Goal: Transaction & Acquisition: Purchase product/service

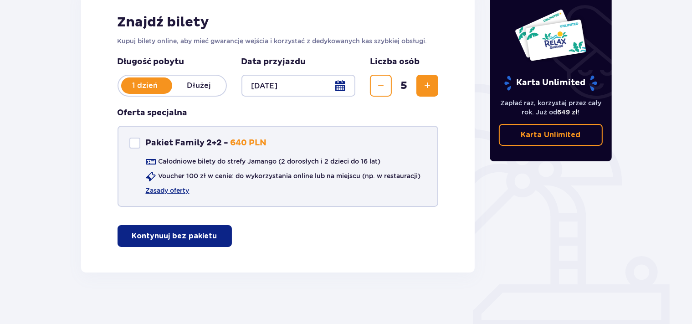
scroll to position [145, 0]
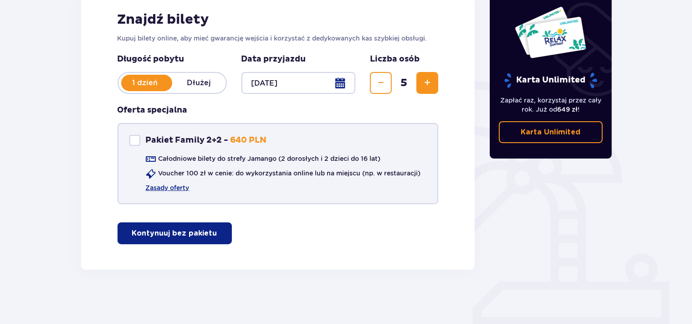
click at [139, 140] on div "Pakiet Family 2+2" at bounding box center [134, 140] width 11 height 11
checkbox input "false"
click at [185, 231] on p "Kontynuuj bez pakietu" at bounding box center [174, 233] width 85 height 10
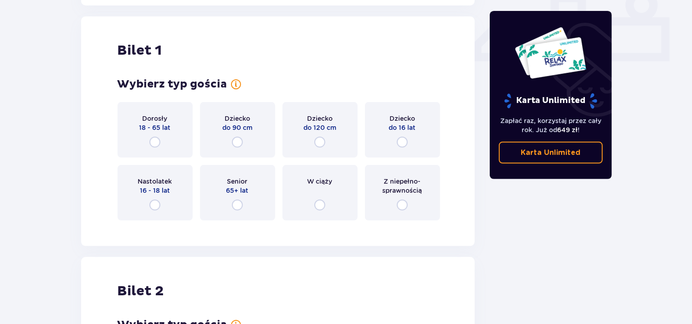
scroll to position [414, 0]
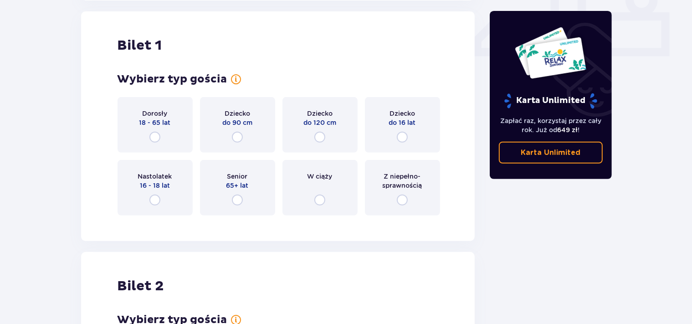
click at [401, 136] on input "radio" at bounding box center [402, 137] width 11 height 11
radio input "true"
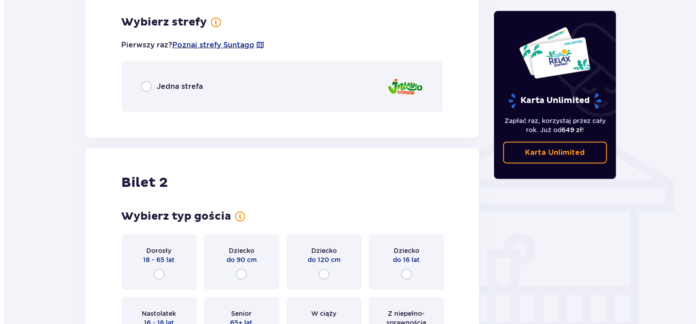
scroll to position [637, 0]
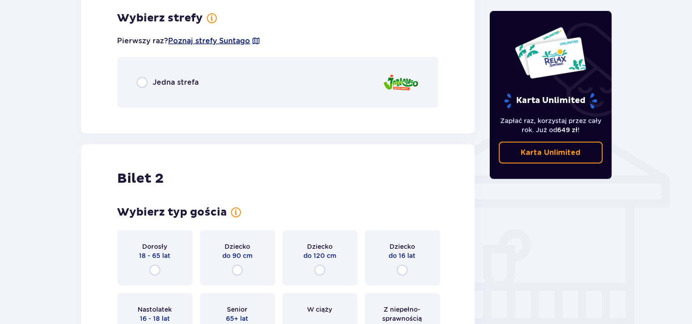
click at [217, 41] on span "Poznaj strefy Suntago" at bounding box center [210, 41] width 82 height 10
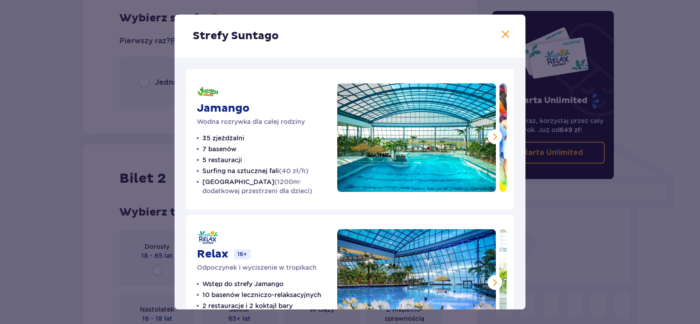
click at [489, 132] on span at bounding box center [494, 136] width 11 height 11
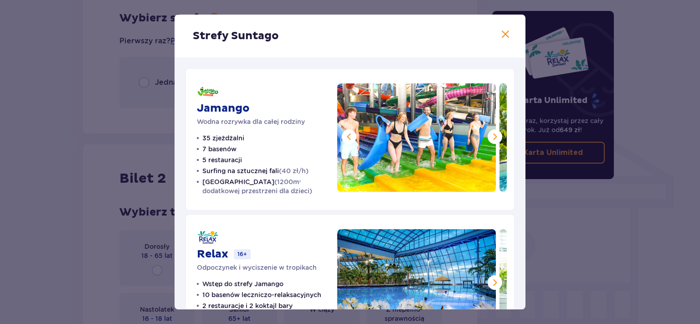
click at [489, 135] on span at bounding box center [494, 136] width 11 height 11
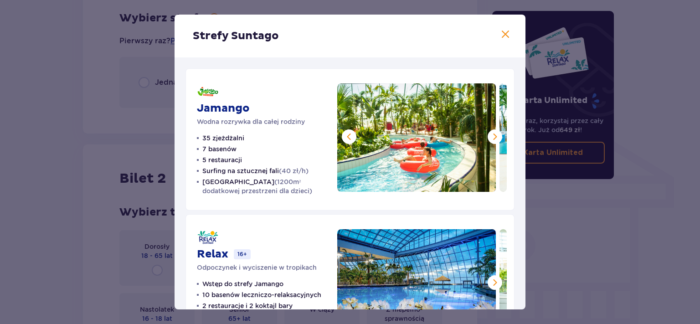
click at [489, 135] on span at bounding box center [494, 136] width 11 height 11
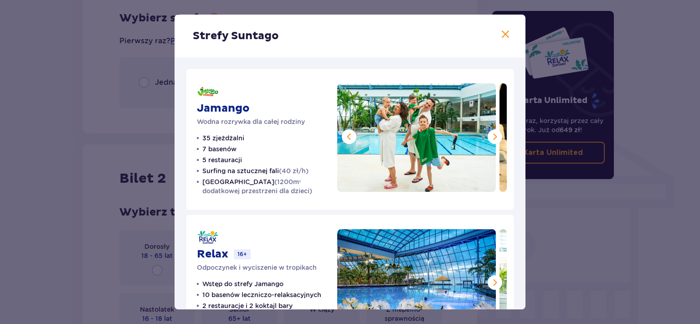
click at [489, 135] on span at bounding box center [494, 136] width 11 height 11
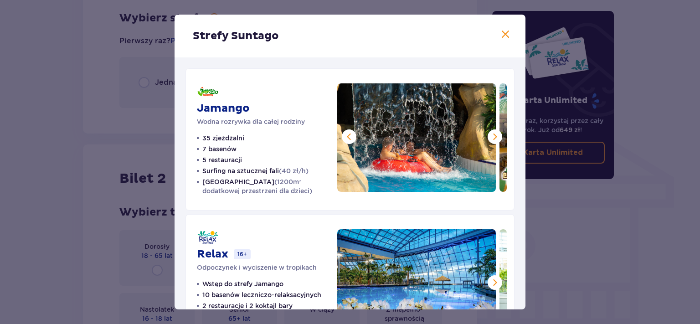
click at [489, 135] on span at bounding box center [494, 136] width 11 height 11
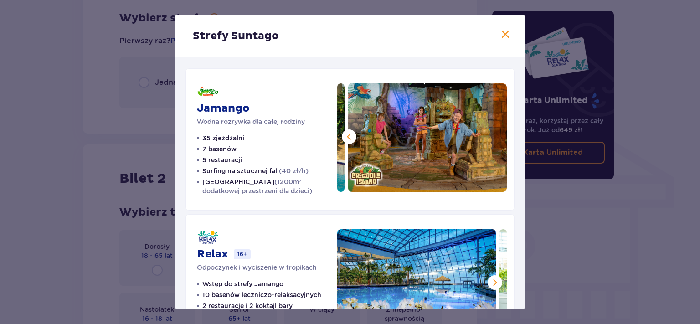
click at [503, 34] on span at bounding box center [505, 34] width 11 height 11
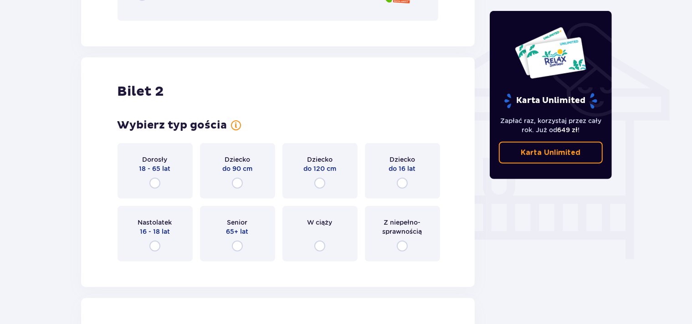
scroll to position [733, 0]
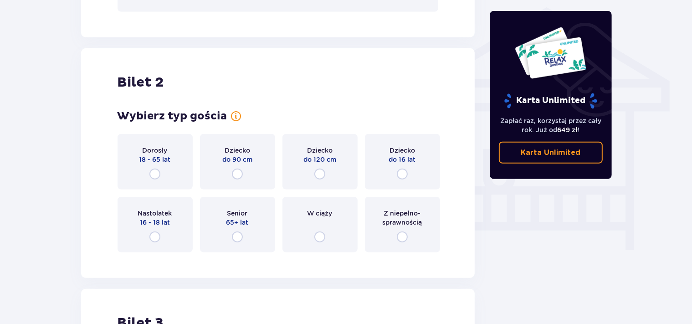
click at [404, 174] on input "radio" at bounding box center [402, 174] width 11 height 11
radio input "true"
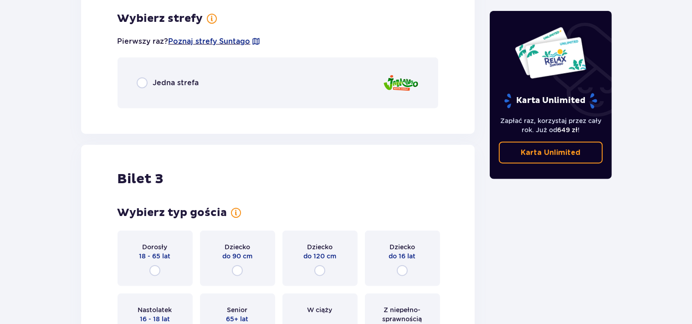
scroll to position [992, 0]
click at [139, 81] on input "radio" at bounding box center [142, 82] width 11 height 11
radio input "true"
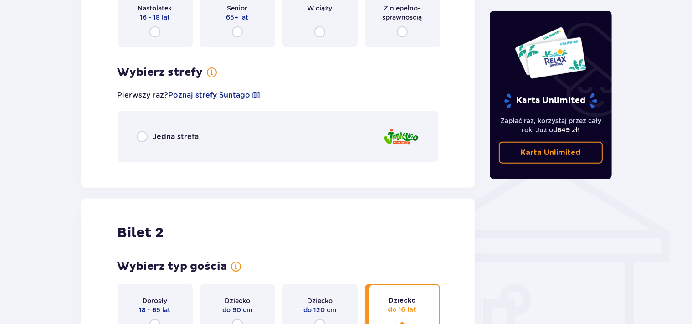
scroll to position [578, 0]
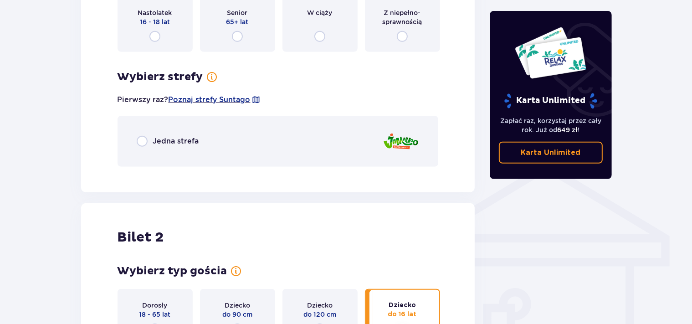
click at [144, 141] on input "radio" at bounding box center [142, 141] width 11 height 11
radio input "true"
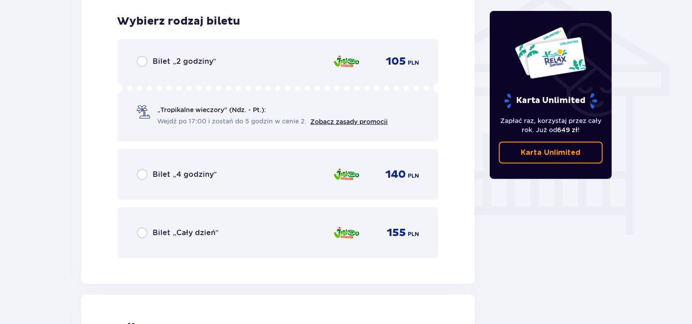
scroll to position [751, 0]
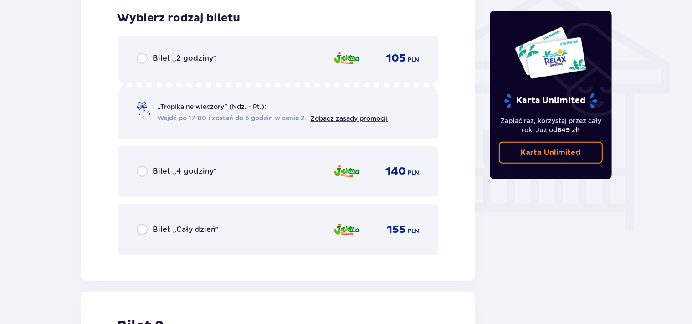
click at [196, 232] on span "Bilet „Cały dzień”" at bounding box center [186, 230] width 66 height 10
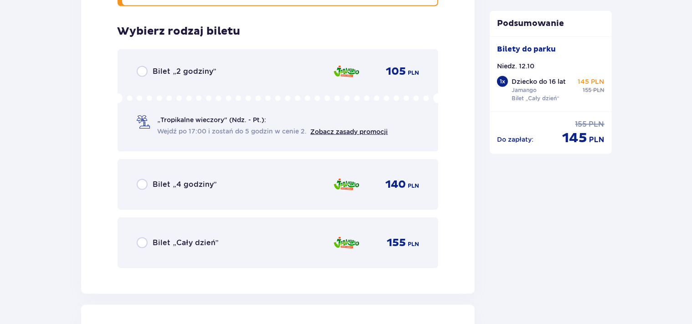
scroll to position [1368, 0]
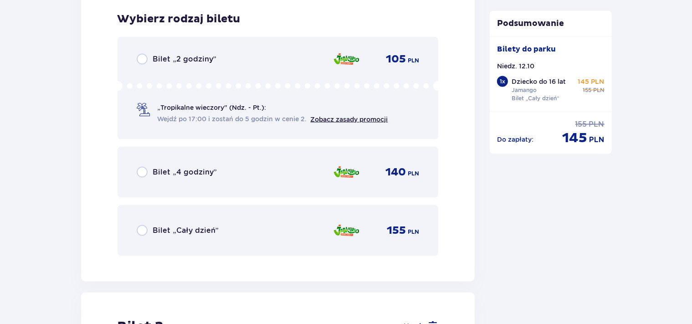
click at [236, 232] on div "Bilet „Cały dzień” 155 PLN" at bounding box center [278, 230] width 283 height 19
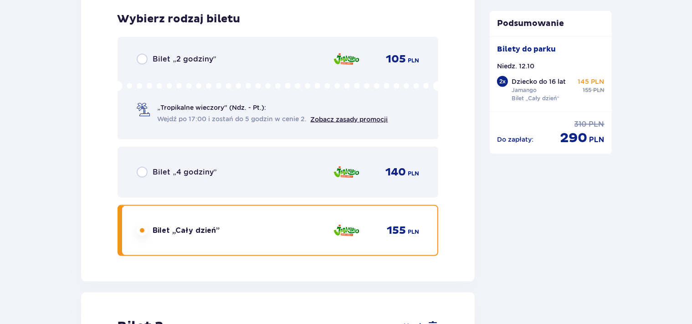
scroll to position [1648, 0]
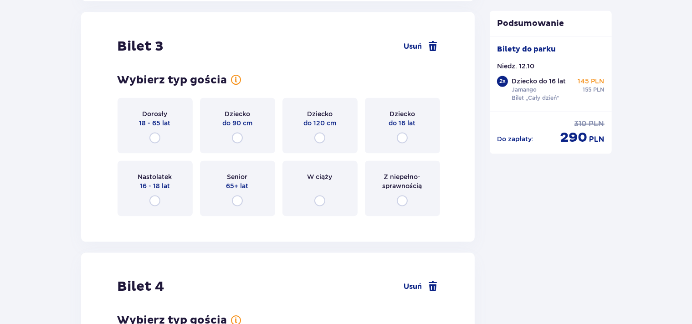
click at [401, 139] on input "radio" at bounding box center [402, 138] width 11 height 11
radio input "true"
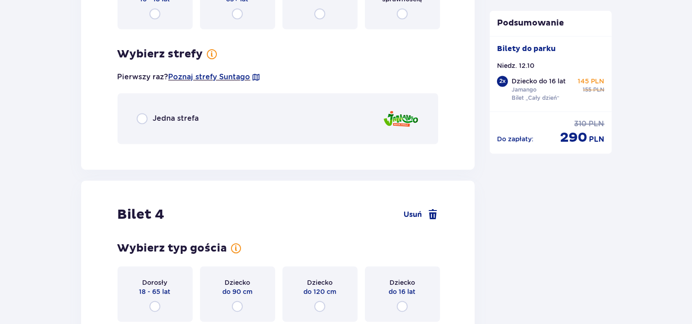
click at [404, 138] on div "Wybierz strefy dla biletu o numerze 3 Pierwszy raz? Poznaj strefy Suntago Jedna…" at bounding box center [278, 95] width 321 height 97
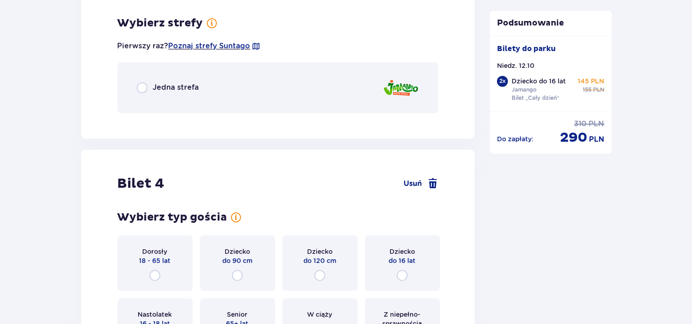
scroll to position [1871, 0]
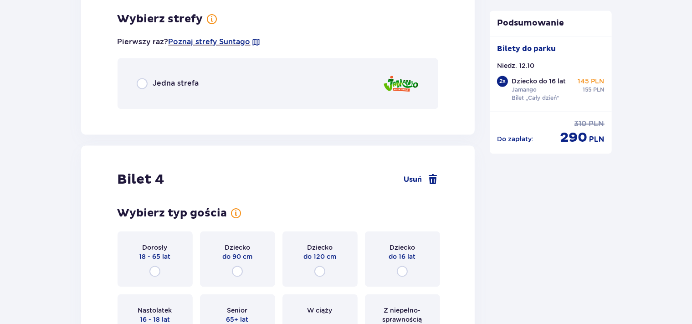
click at [174, 83] on span "Jedna strefa" at bounding box center [176, 83] width 46 height 10
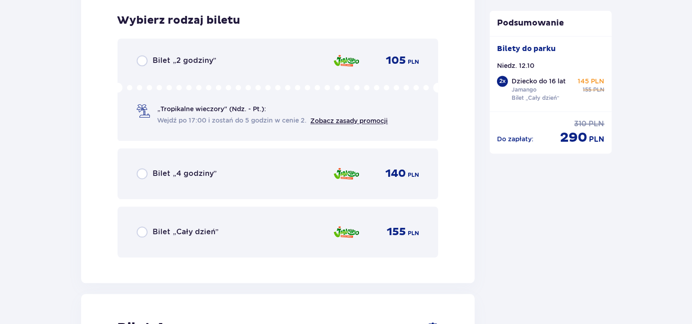
scroll to position [1986, 0]
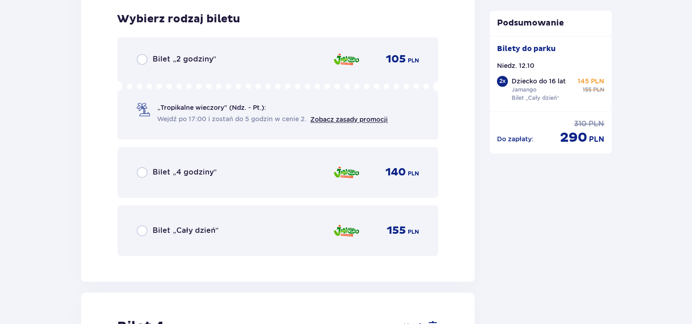
click at [192, 229] on span "Bilet „Cały dzień”" at bounding box center [186, 231] width 66 height 10
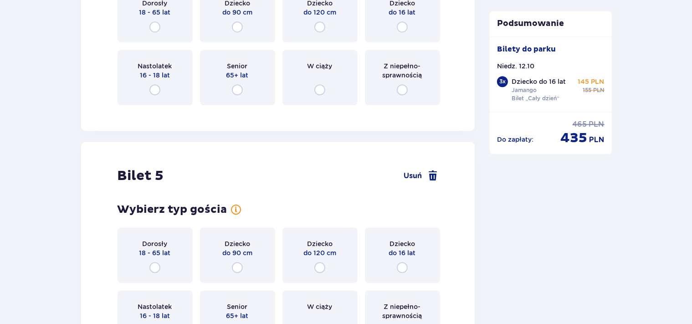
scroll to position [2473, 0]
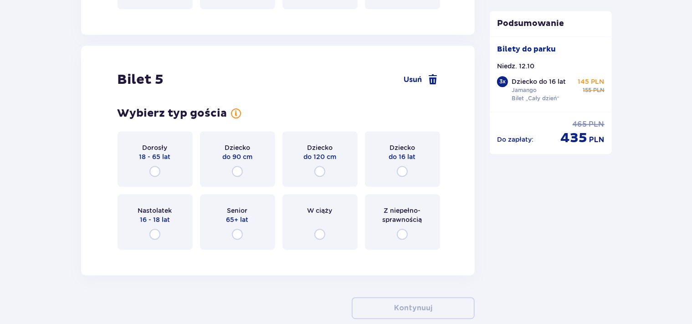
click at [157, 173] on input "radio" at bounding box center [154, 171] width 11 height 11
radio input "true"
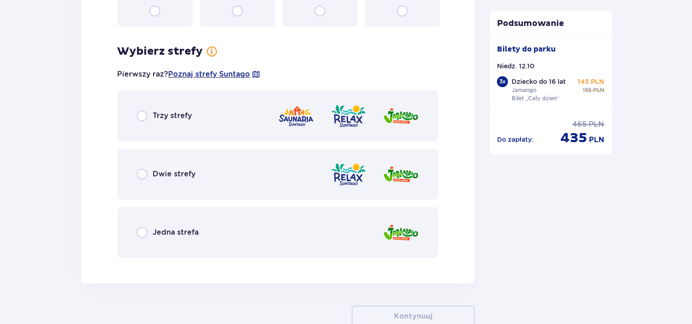
scroll to position [2729, 0]
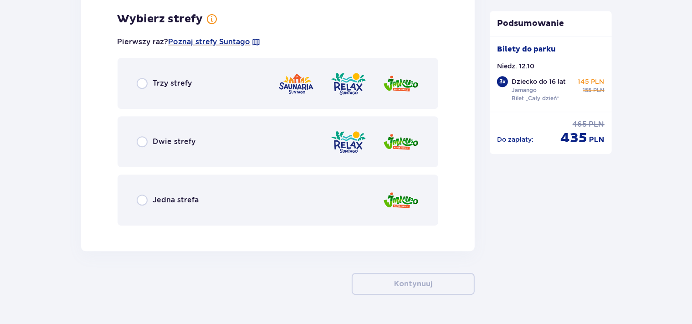
click at [174, 198] on span "Jedna strefa" at bounding box center [176, 200] width 46 height 10
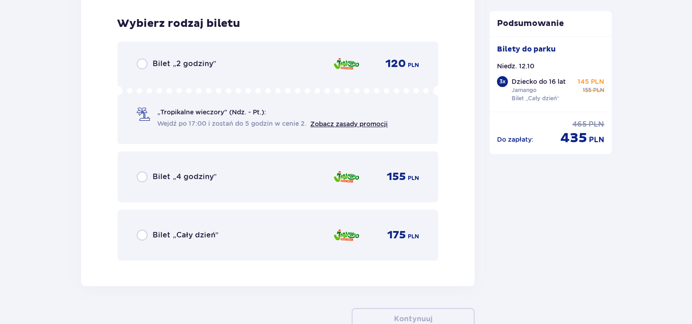
scroll to position [2960, 0]
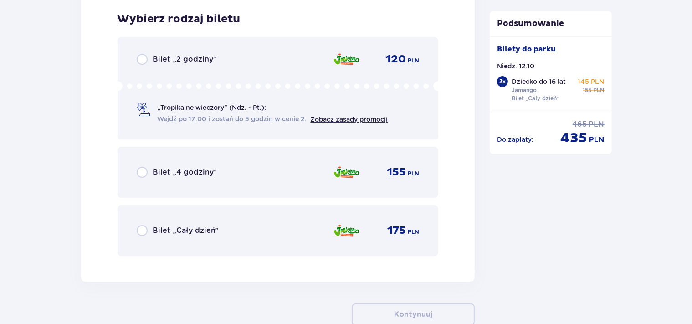
click at [180, 228] on span "Bilet „Cały dzień”" at bounding box center [186, 231] width 66 height 10
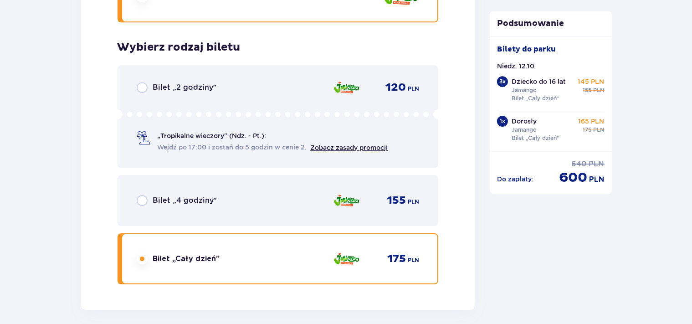
scroll to position [2988, 0]
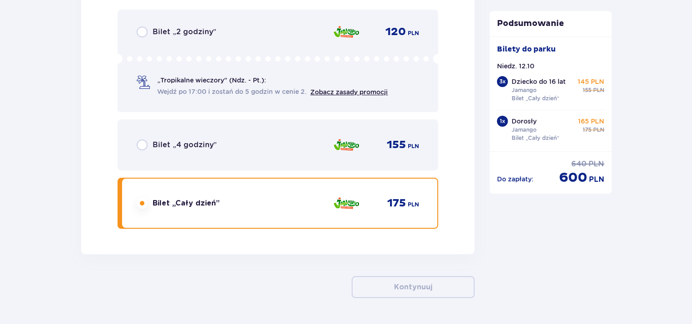
click at [242, 206] on div "Bilet „Cały dzień” 175 PLN" at bounding box center [278, 203] width 283 height 19
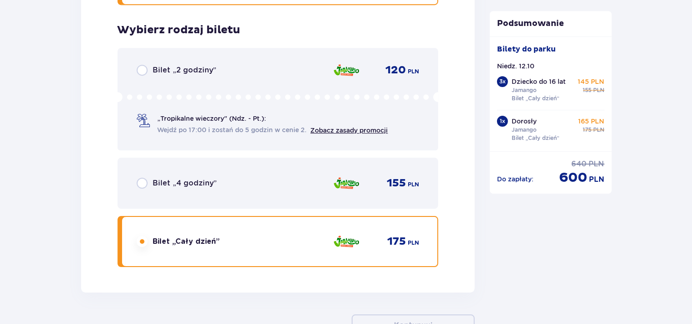
scroll to position [3015, 0]
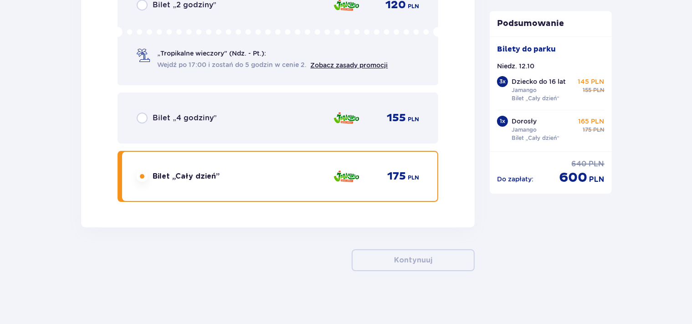
click at [259, 162] on div "Bilet „Cały dzień” 175 PLN" at bounding box center [278, 176] width 321 height 51
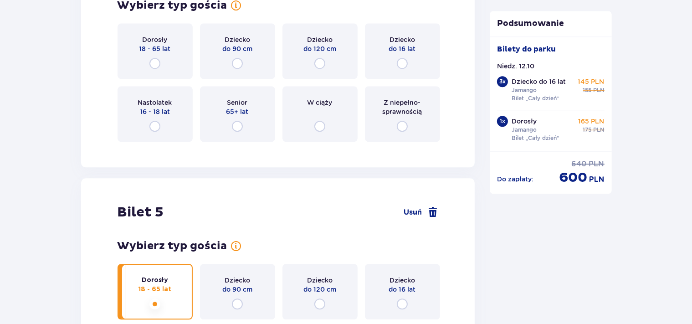
scroll to position [2244, 0]
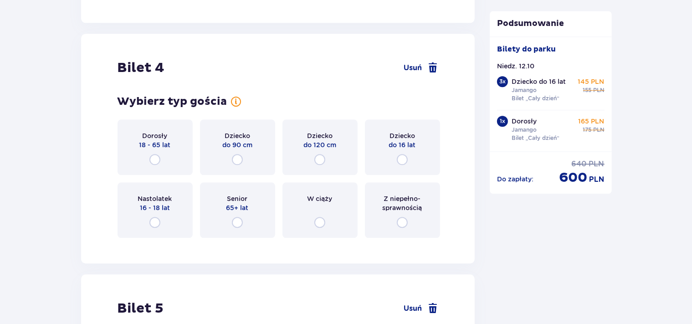
click at [155, 158] on input "radio" at bounding box center [154, 159] width 11 height 11
radio input "true"
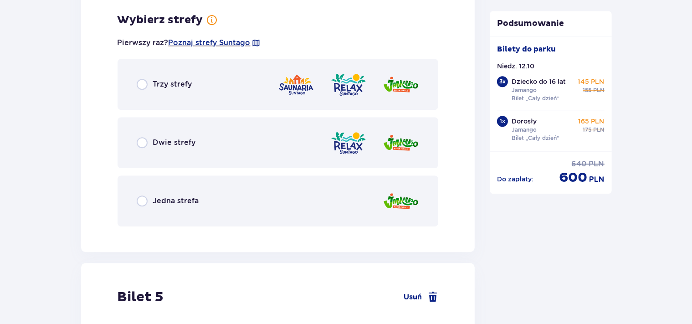
scroll to position [2488, 0]
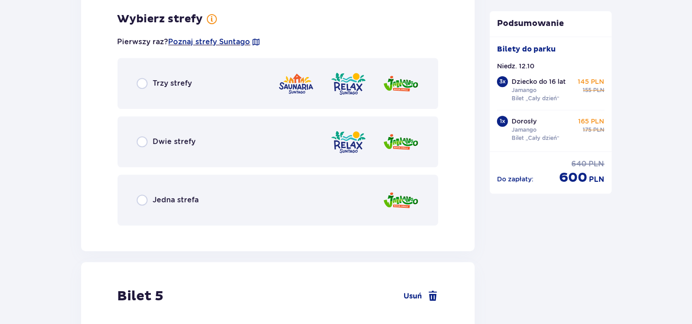
click at [176, 200] on span "Jedna strefa" at bounding box center [176, 200] width 46 height 10
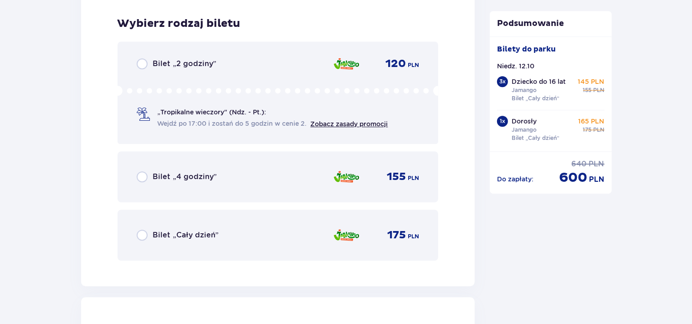
scroll to position [2720, 0]
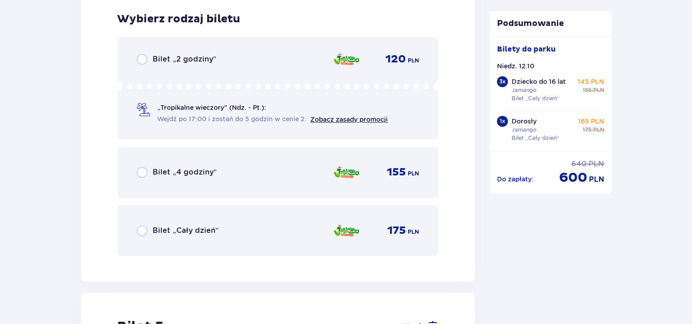
click at [225, 221] on div "Bilet „Cały dzień” 175 PLN" at bounding box center [278, 230] width 283 height 19
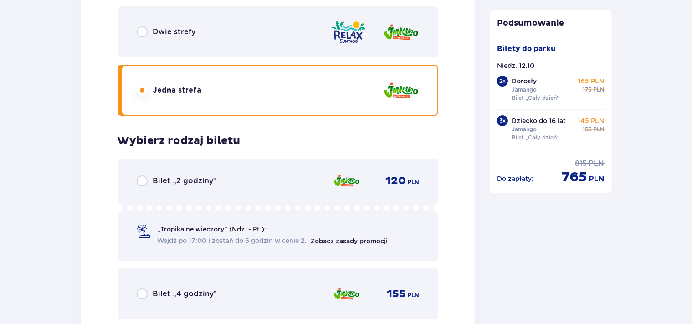
scroll to position [3311, 0]
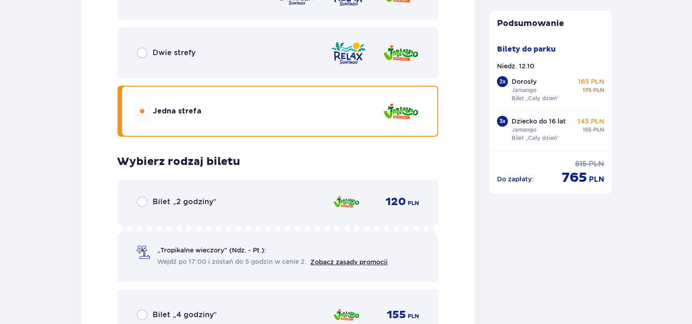
click at [143, 113] on input "radio" at bounding box center [142, 111] width 11 height 11
radio input "true"
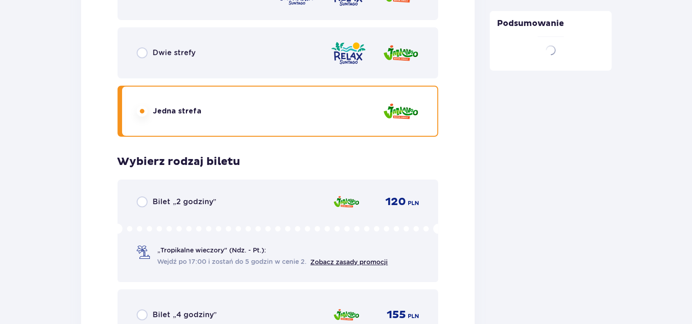
click at [142, 108] on input "radio" at bounding box center [142, 111] width 11 height 11
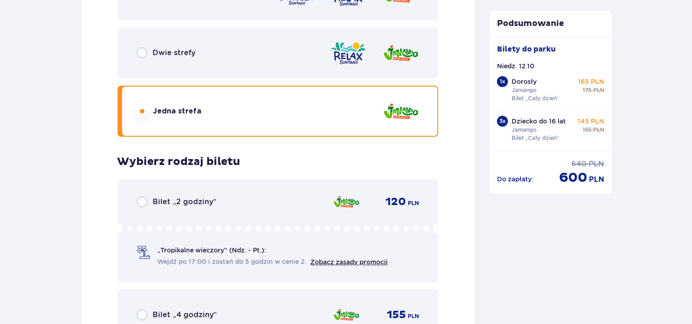
click at [517, 85] on p "Dorosły" at bounding box center [524, 81] width 25 height 9
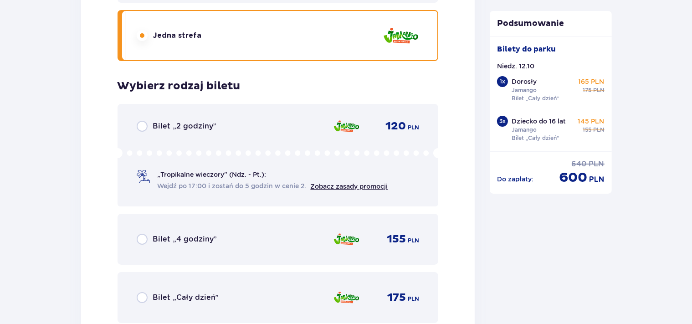
scroll to position [3456, 0]
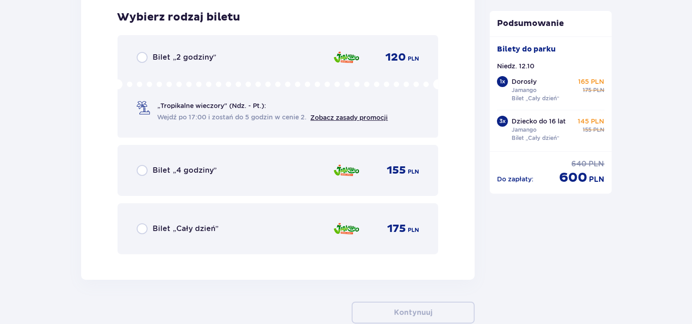
click at [254, 223] on div "Bilet „Cały dzień” 175 PLN" at bounding box center [278, 228] width 283 height 19
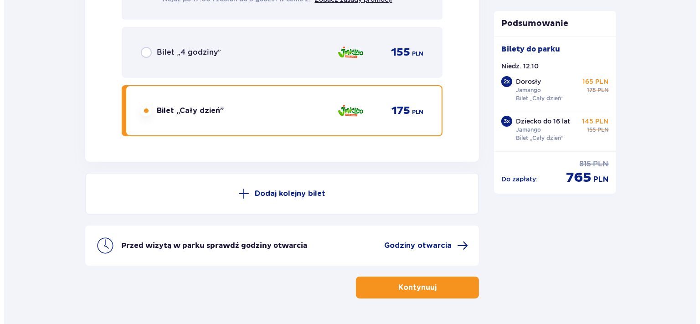
scroll to position [3600, 0]
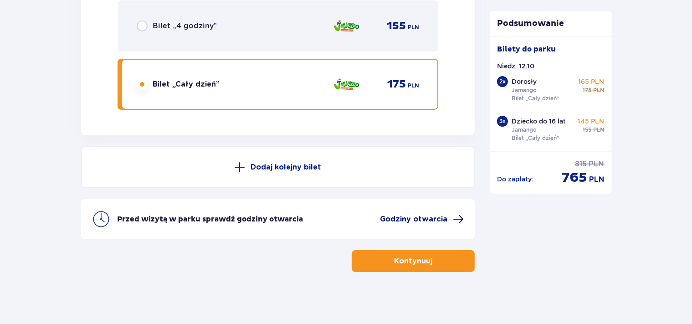
click at [457, 218] on span at bounding box center [458, 219] width 11 height 11
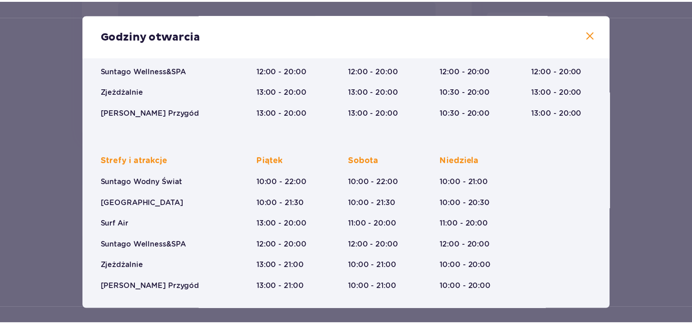
scroll to position [158, 0]
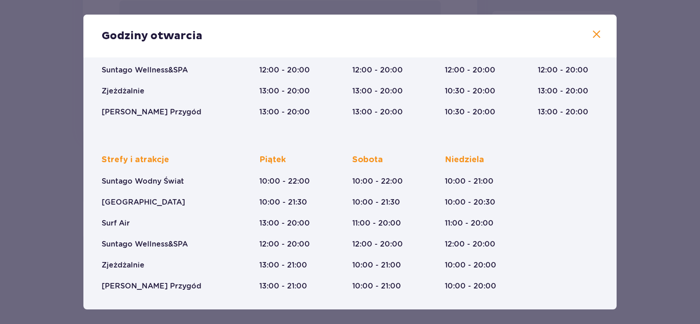
click at [591, 36] on span at bounding box center [596, 34] width 11 height 11
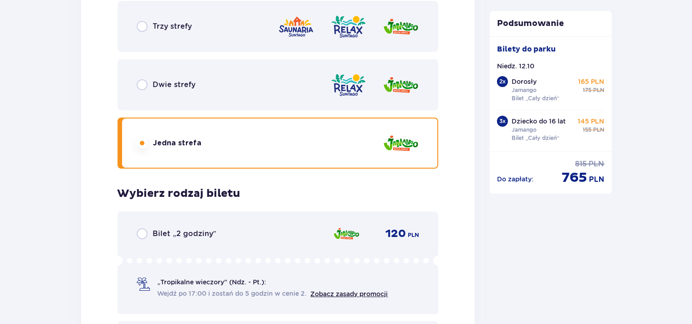
scroll to position [3263, 0]
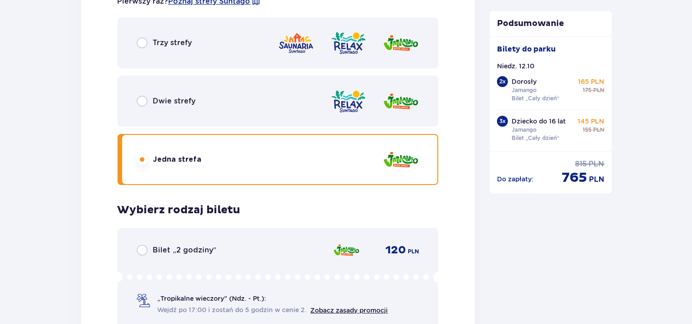
click at [239, 41] on div "Trzy strefy" at bounding box center [278, 42] width 321 height 51
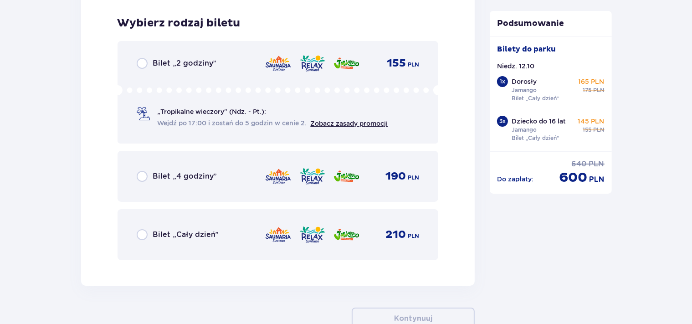
scroll to position [3453, 0]
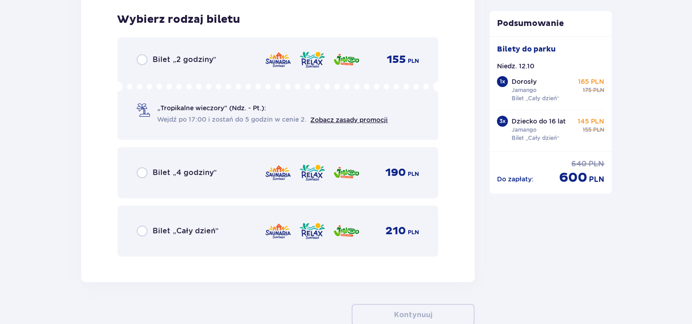
click at [278, 231] on img at bounding box center [278, 230] width 27 height 19
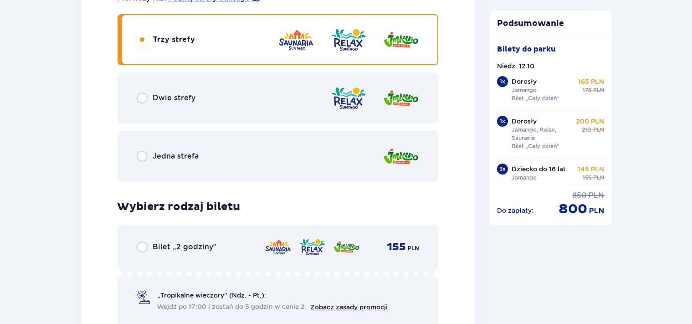
scroll to position [3263, 0]
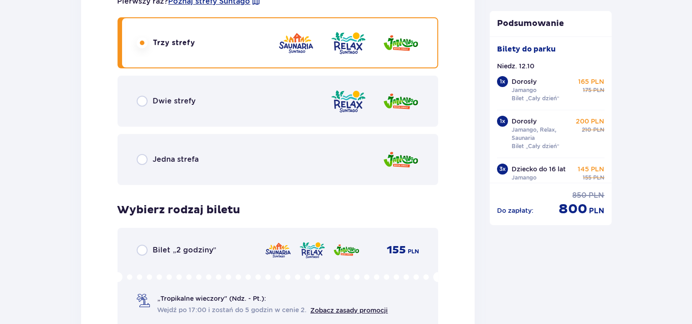
click at [223, 158] on div "Jedna strefa" at bounding box center [278, 159] width 321 height 51
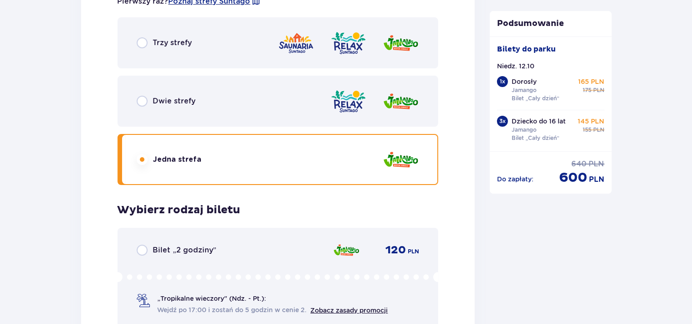
click at [198, 103] on div "Dwie strefy" at bounding box center [278, 101] width 321 height 51
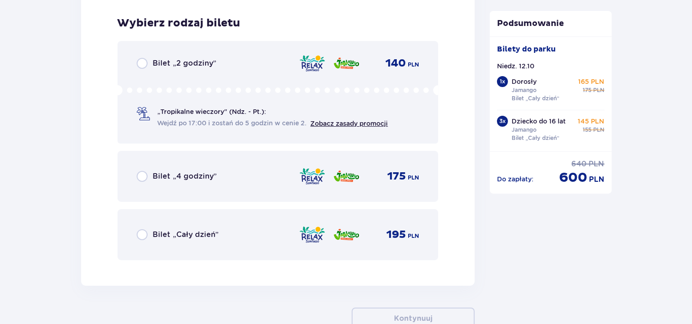
scroll to position [3453, 0]
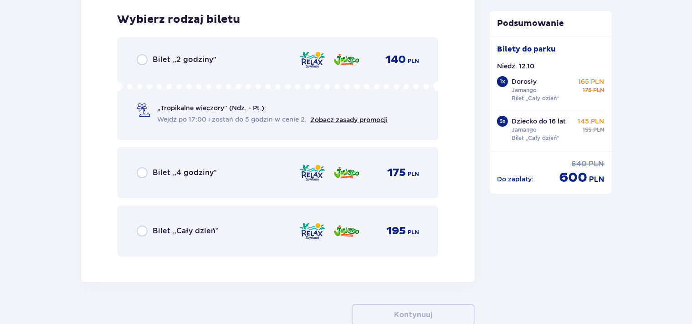
click at [216, 226] on span "Bilet „Cały dzień”" at bounding box center [186, 231] width 66 height 10
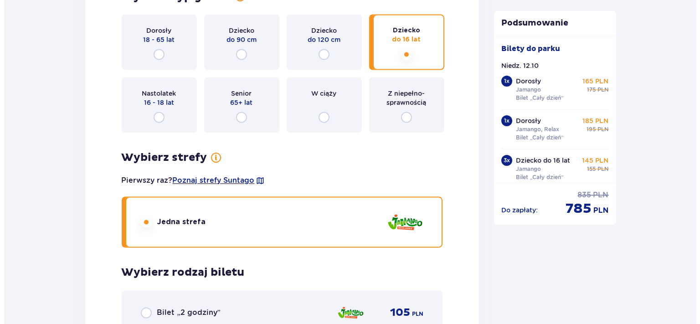
scroll to position [1780, 0]
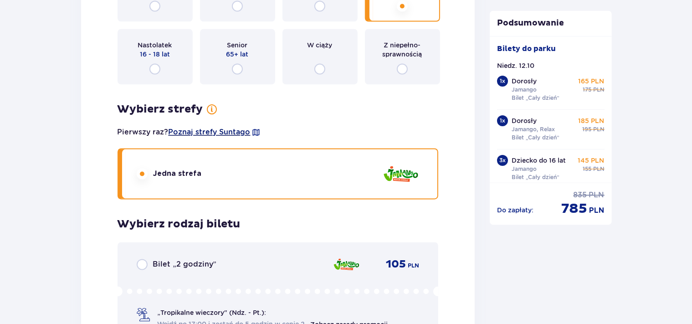
click at [226, 130] on span "Poznaj strefy Suntago" at bounding box center [210, 132] width 82 height 10
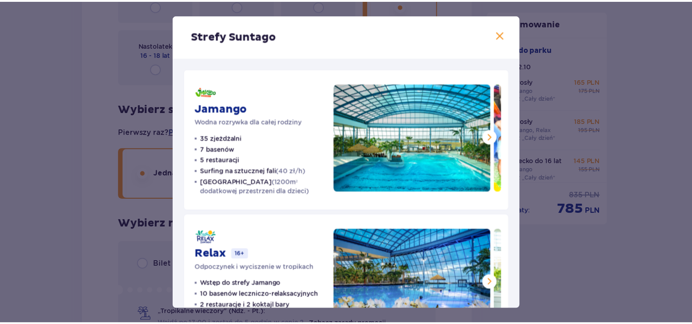
scroll to position [105, 0]
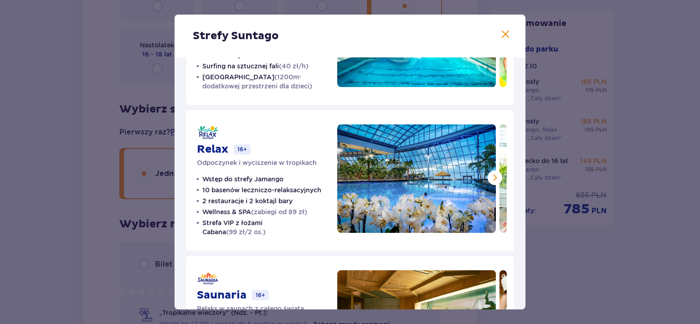
click at [490, 177] on span at bounding box center [494, 177] width 11 height 11
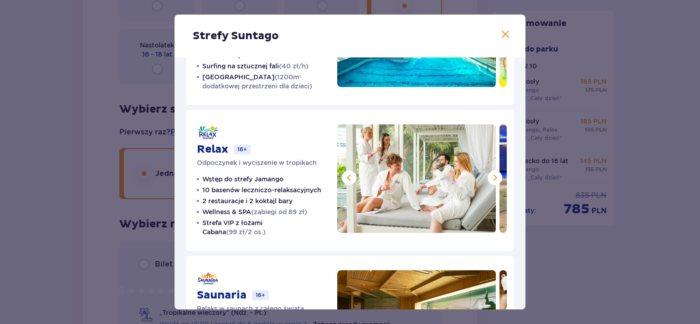
click at [490, 177] on span at bounding box center [494, 177] width 11 height 11
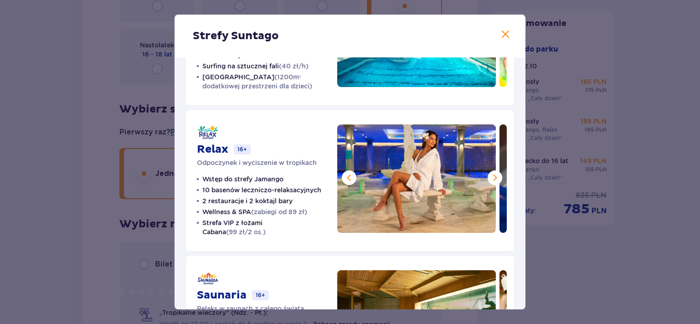
click at [490, 177] on span at bounding box center [494, 177] width 11 height 11
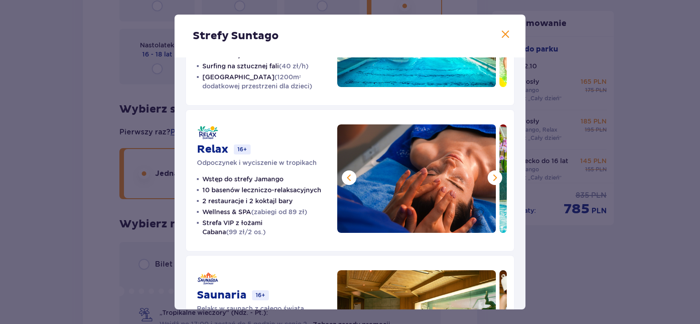
click at [489, 178] on span at bounding box center [494, 177] width 11 height 11
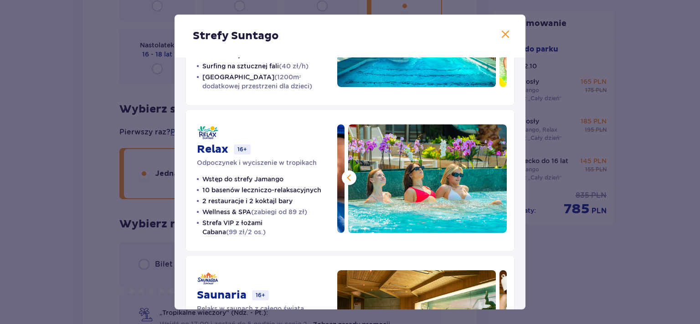
click at [500, 33] on span at bounding box center [505, 34] width 11 height 11
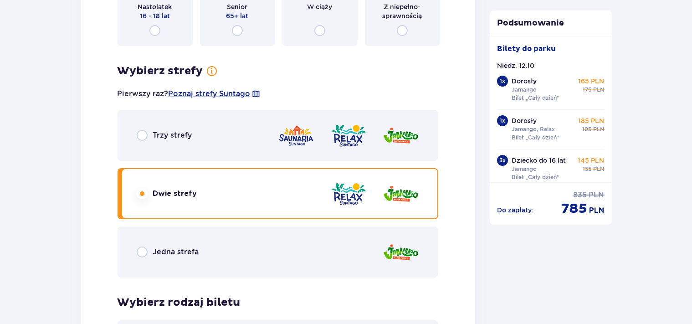
scroll to position [3176, 0]
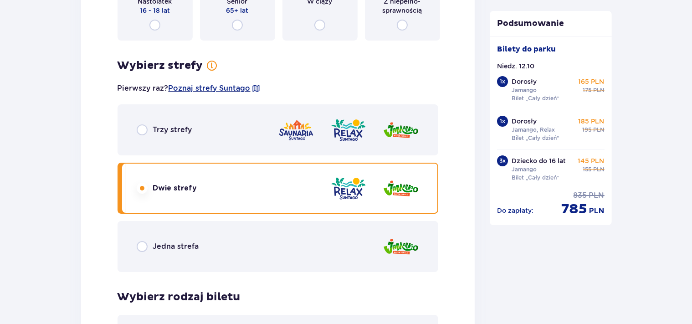
click at [196, 244] on span "Jedna strefa" at bounding box center [176, 247] width 46 height 10
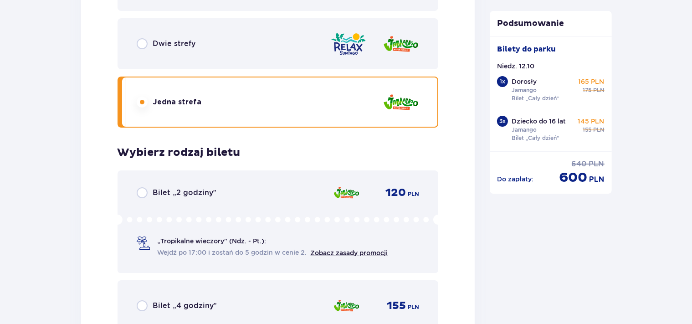
scroll to position [3416, 0]
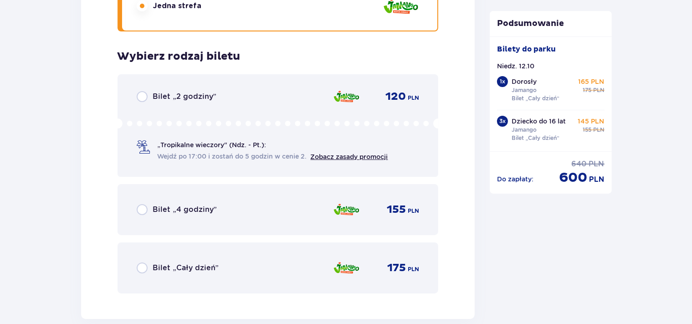
click at [237, 265] on div "Bilet „Cały dzień” 175 PLN" at bounding box center [278, 267] width 283 height 19
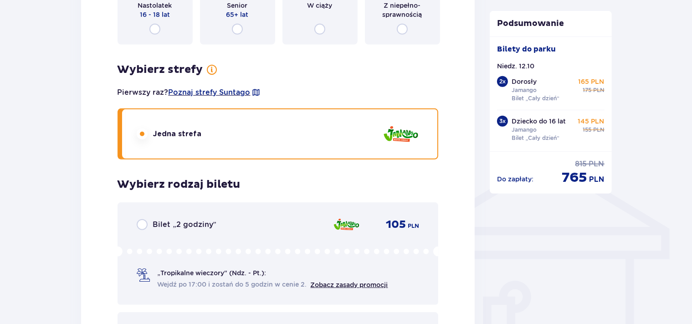
scroll to position [674, 0]
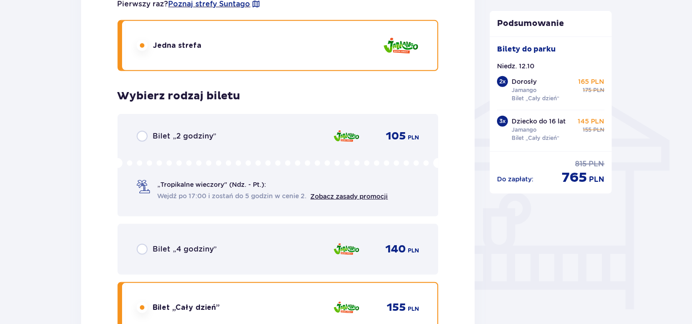
click at [255, 244] on div "Bilet „4 godziny” 140 PLN" at bounding box center [278, 249] width 283 height 19
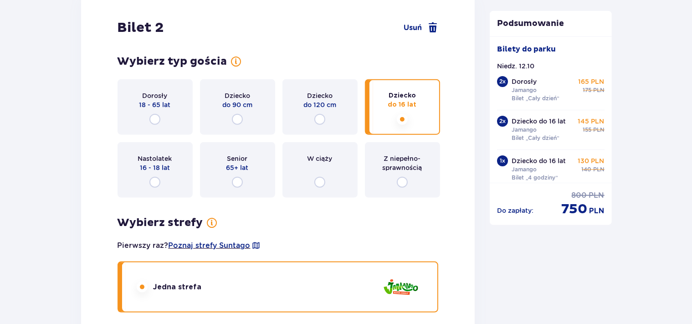
scroll to position [857, 0]
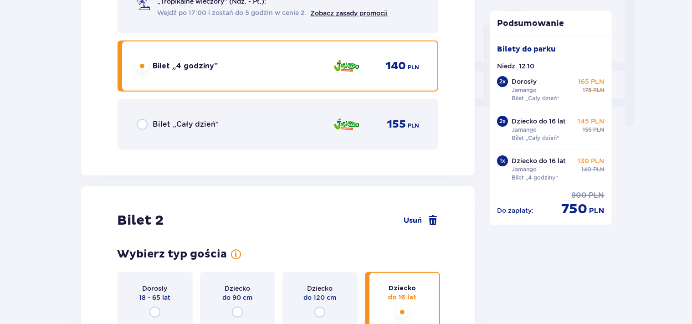
click at [226, 127] on div "Bilet „Cały dzień” 155 PLN" at bounding box center [278, 124] width 283 height 19
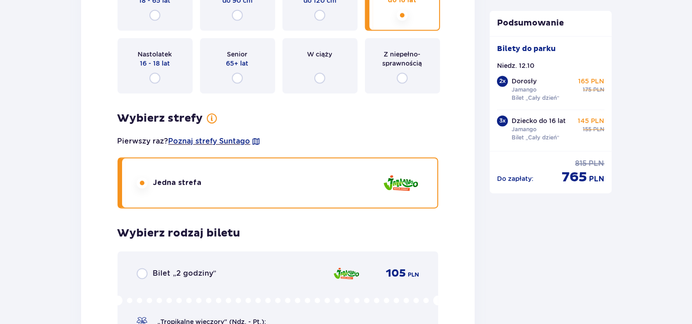
scroll to position [1579, 0]
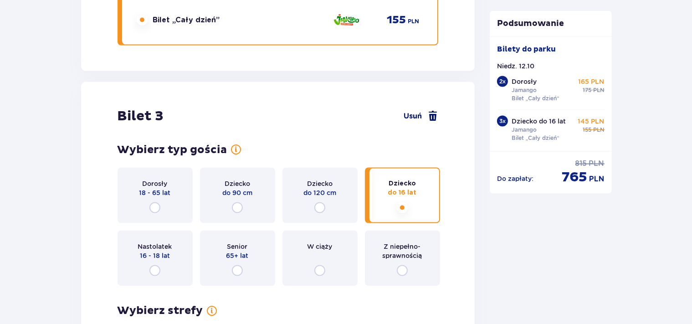
click at [435, 116] on span at bounding box center [432, 116] width 11 height 11
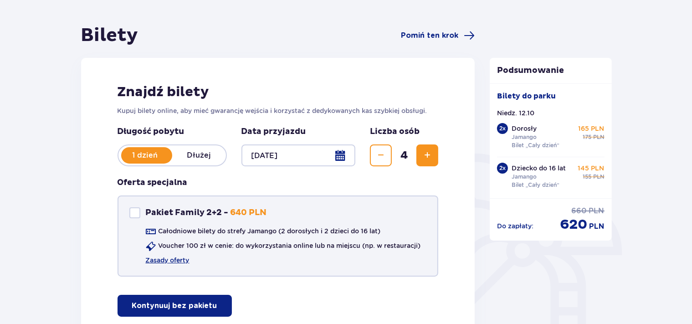
scroll to position [96, 0]
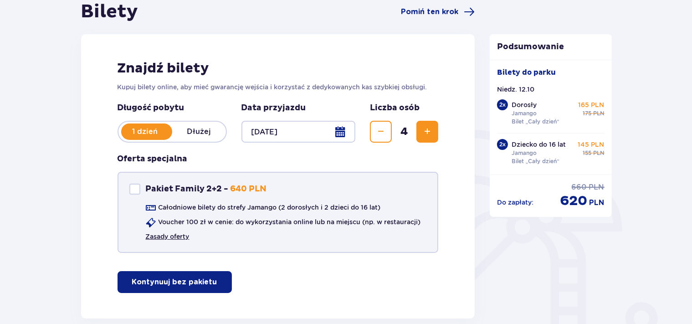
click at [180, 237] on link "Zasady oferty" at bounding box center [168, 236] width 44 height 9
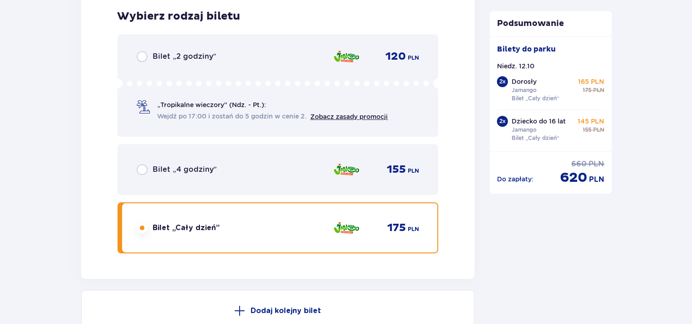
scroll to position [2983, 0]
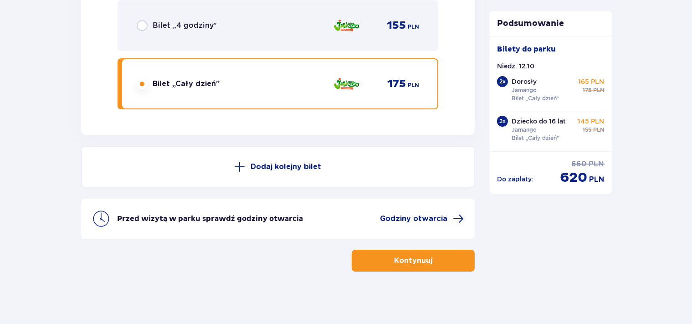
click at [452, 263] on button "Kontynuuj" at bounding box center [413, 261] width 123 height 22
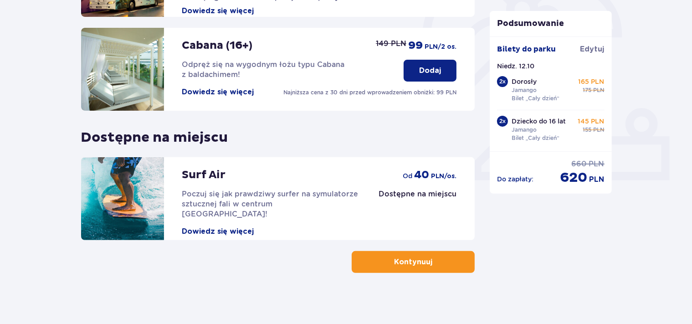
scroll to position [293, 0]
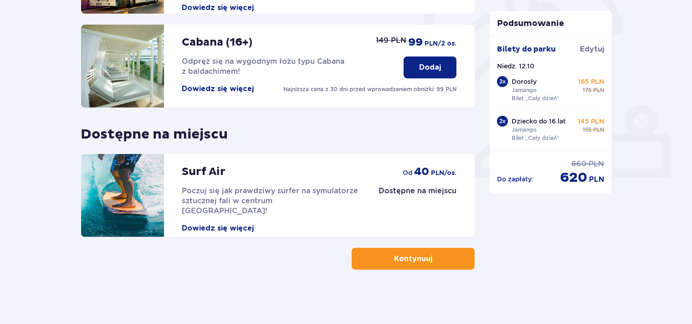
click at [427, 262] on button "Kontynuuj" at bounding box center [413, 259] width 123 height 22
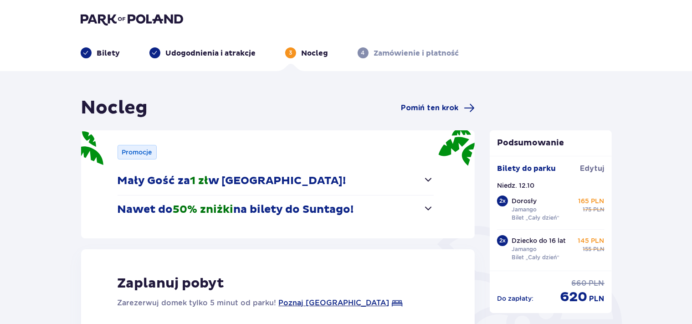
click at [428, 176] on span "button" at bounding box center [428, 179] width 11 height 11
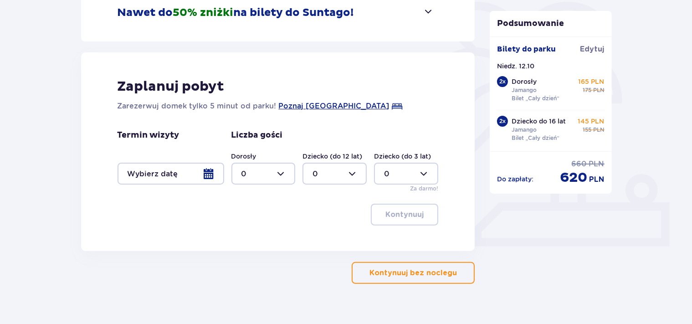
scroll to position [238, 0]
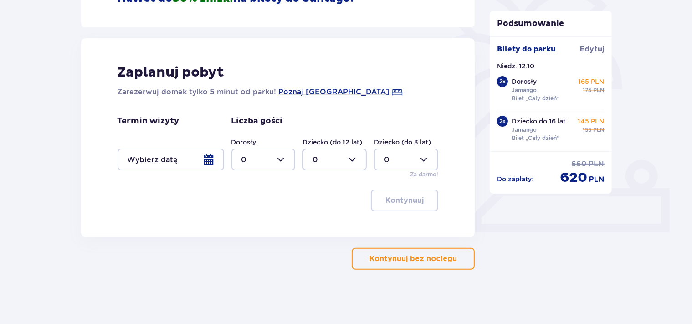
click at [406, 260] on p "Kontynuuj bez noclegu" at bounding box center [413, 259] width 87 height 10
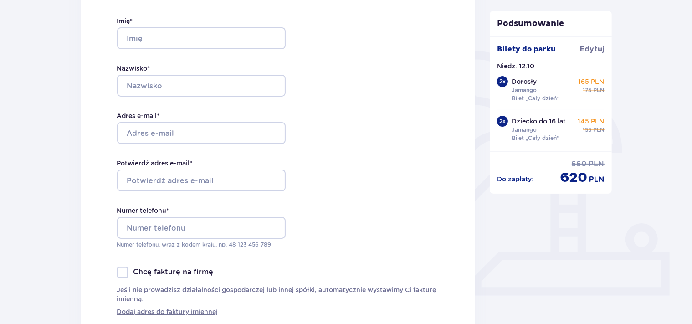
scroll to position [192, 0]
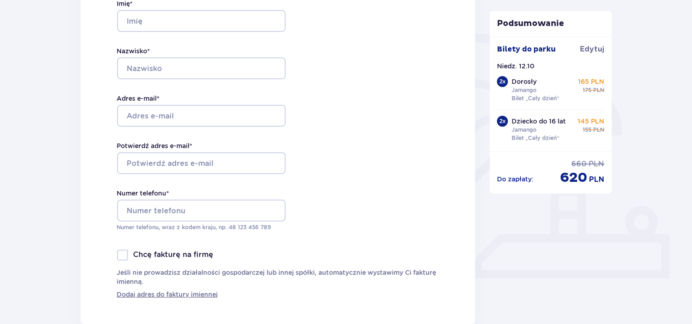
click at [121, 256] on div at bounding box center [122, 255] width 11 height 11
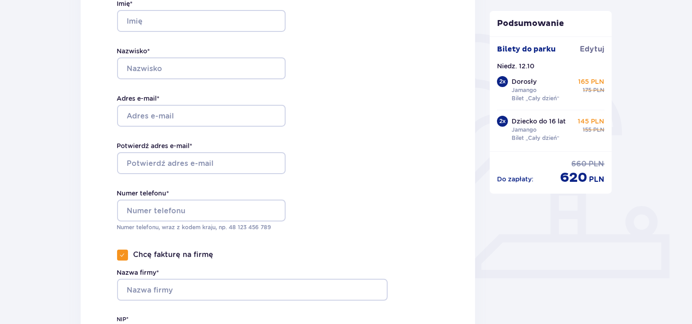
click at [121, 256] on span at bounding box center [122, 254] width 5 height 5
checkbox input "false"
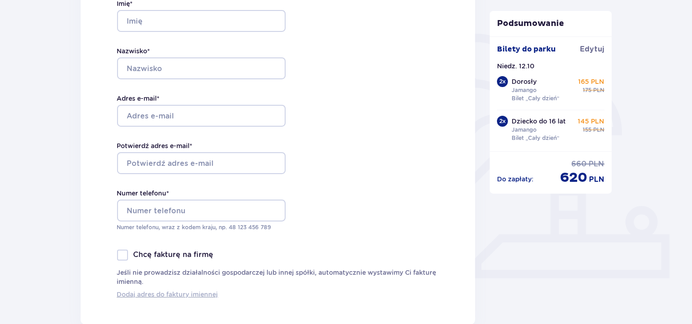
click at [174, 295] on span "Dodaj adres do faktury imiennej" at bounding box center [167, 294] width 101 height 9
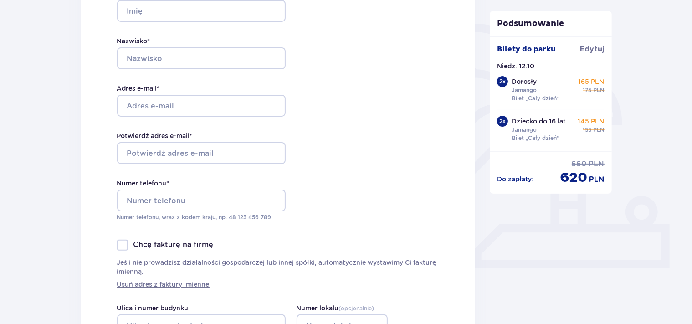
scroll to position [144, 0]
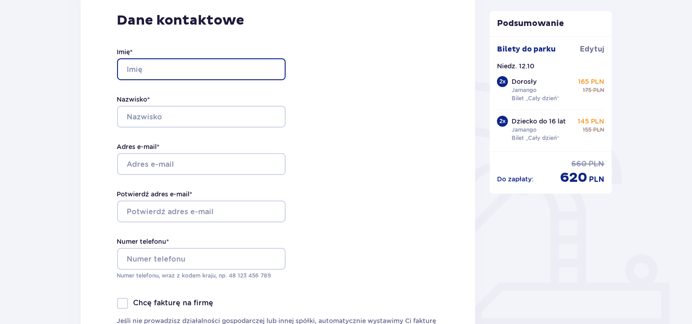
click at [134, 70] on input "Imię *" at bounding box center [201, 69] width 169 height 22
type input "[PERSON_NAME]"
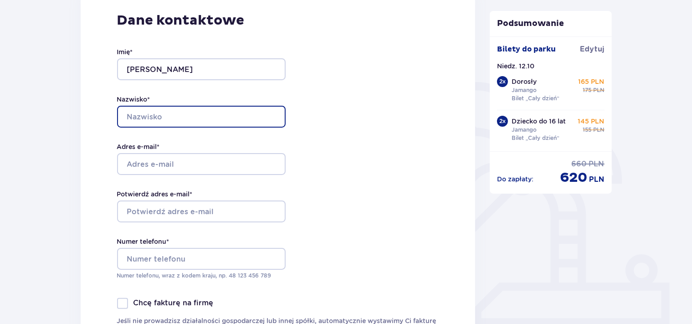
click at [149, 114] on input "Nazwisko *" at bounding box center [201, 117] width 169 height 22
type input "[PERSON_NAME]"
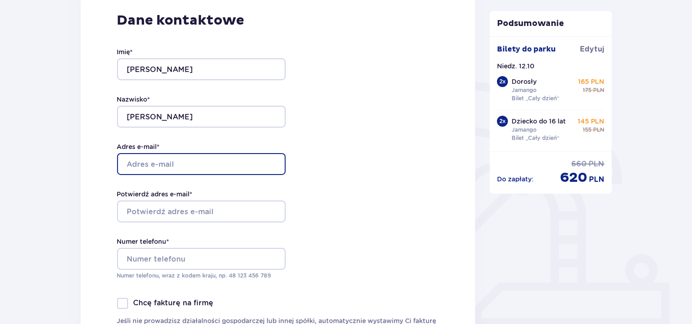
click at [167, 166] on input "Adres e-mail *" at bounding box center [201, 164] width 169 height 22
type input "[EMAIL_ADDRESS][DOMAIN_NAME]"
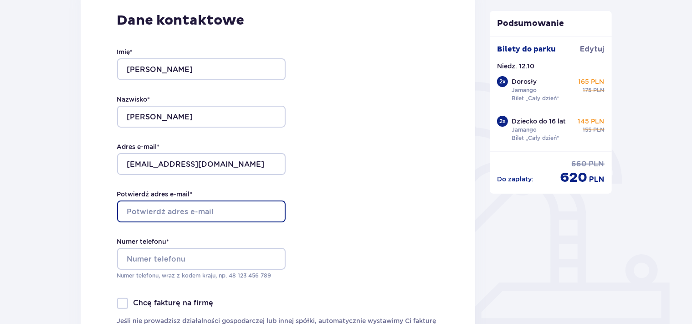
click at [161, 210] on input "Potwierdź adres e-mail *" at bounding box center [201, 212] width 169 height 22
type input "[EMAIL_ADDRESS][DOMAIN_NAME]"
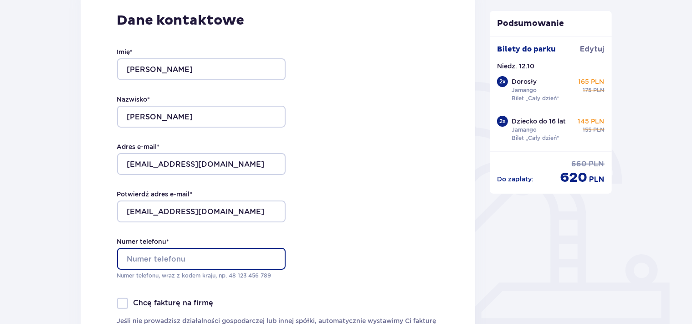
click at [160, 254] on input "Numer telefonu *" at bounding box center [201, 259] width 169 height 22
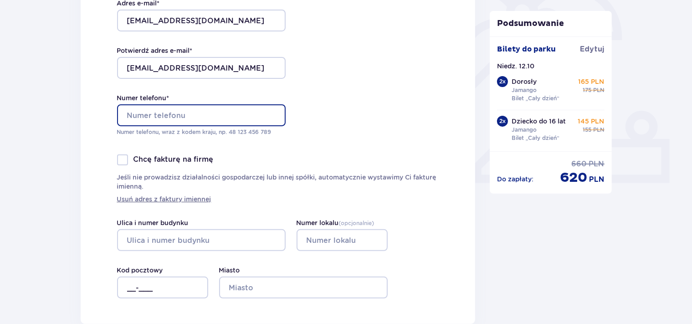
scroll to position [288, 0]
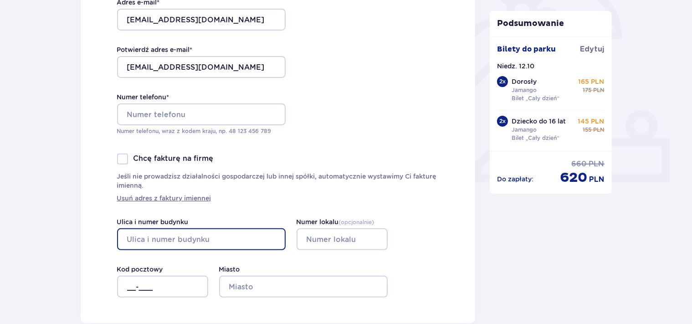
click at [207, 240] on input "Ulica i numer budynku" at bounding box center [201, 239] width 169 height 22
type input "Mioceńska"
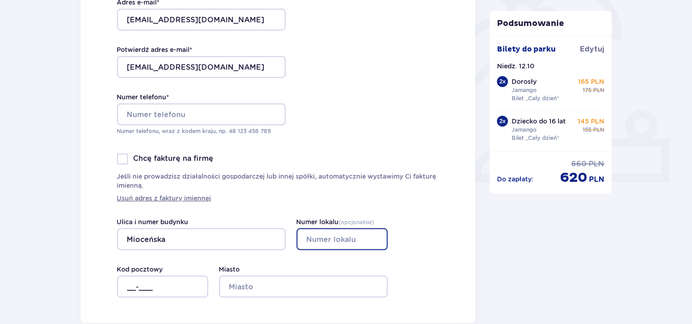
click at [340, 237] on input "Numer lokalu ( opcjonalnie )" at bounding box center [342, 239] width 91 height 22
type input "2/62"
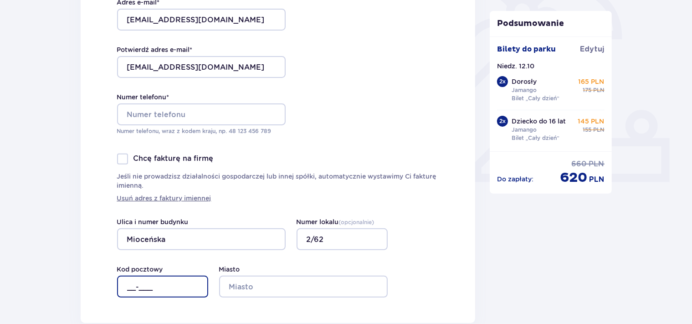
click at [132, 287] on input "__-___" at bounding box center [162, 287] width 91 height 22
type input "97-400"
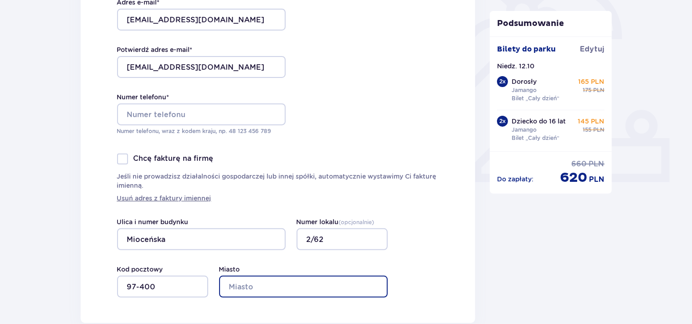
click at [251, 285] on input "Miasto" at bounding box center [303, 287] width 169 height 22
click at [294, 289] on input "Bełchatów" at bounding box center [303, 287] width 169 height 22
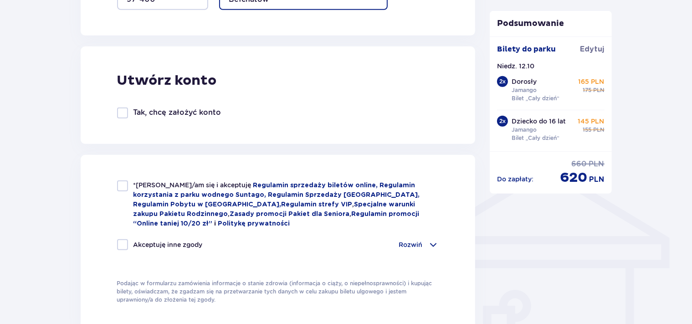
scroll to position [577, 0]
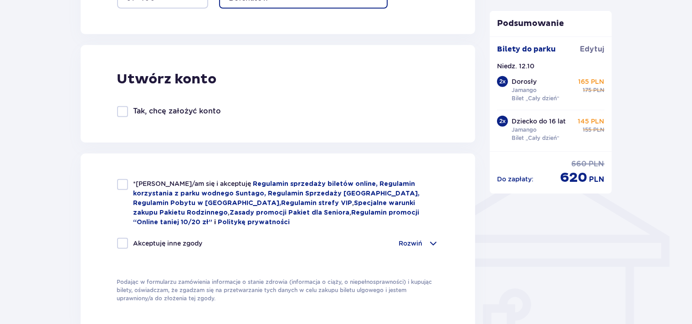
type input "Bełchatów"
click at [124, 183] on div at bounding box center [122, 184] width 11 height 11
checkbox input "true"
click at [122, 249] on div "Akceptuję inne zgody Rozwiń Chcę otrzymywać od Global Parks Poland Sp. z o.o. z…" at bounding box center [278, 249] width 322 height 22
click at [125, 245] on div at bounding box center [122, 243] width 11 height 11
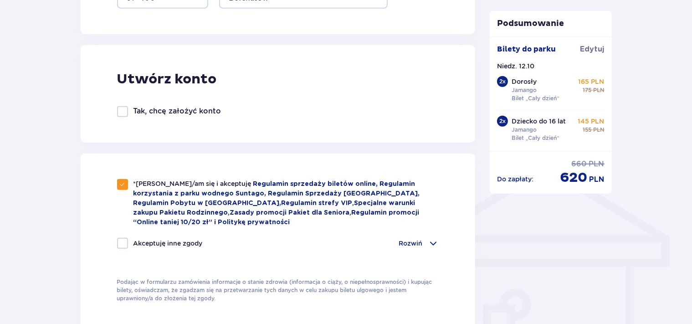
checkbox input "true"
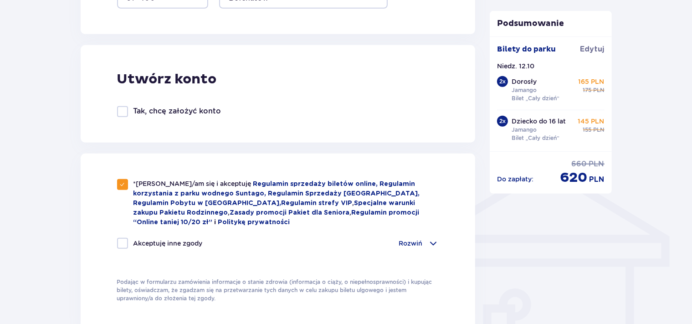
checkbox input "true"
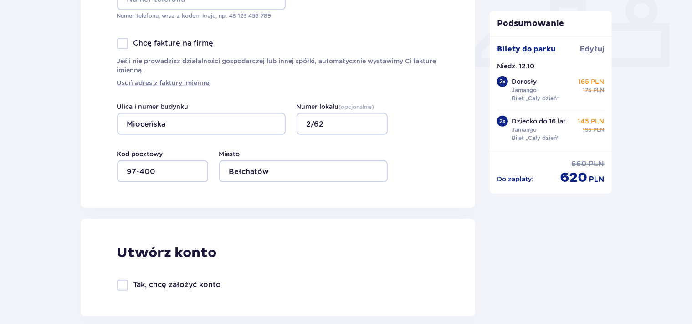
scroll to position [260, 0]
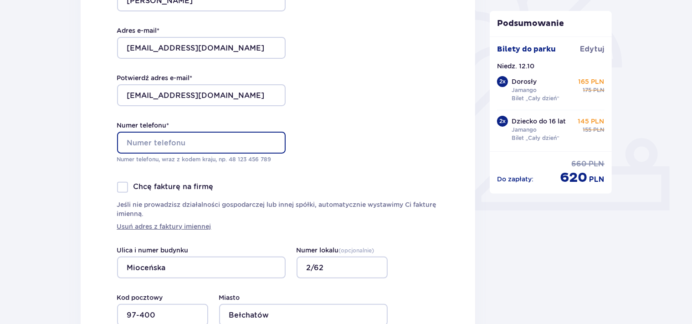
click at [185, 142] on input "Numer telefonu *" at bounding box center [201, 143] width 169 height 22
type input "48"
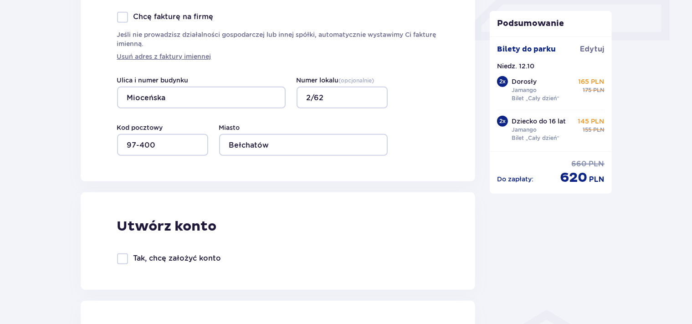
scroll to position [453, 0]
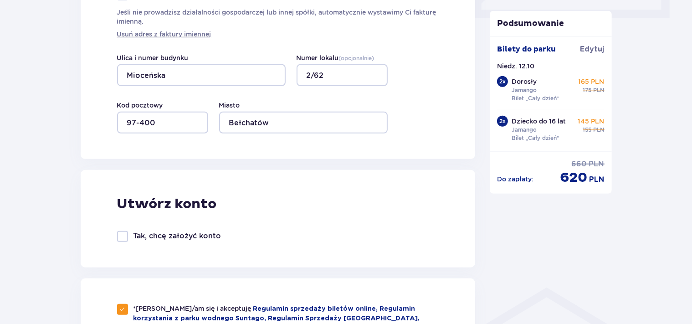
click at [183, 237] on p "Tak, chcę założyć konto" at bounding box center [178, 236] width 88 height 10
checkbox input "true"
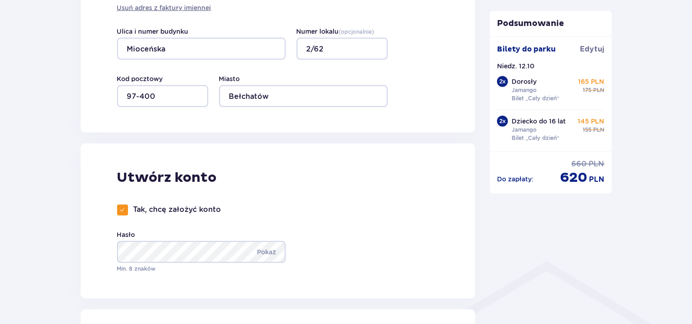
scroll to position [501, 0]
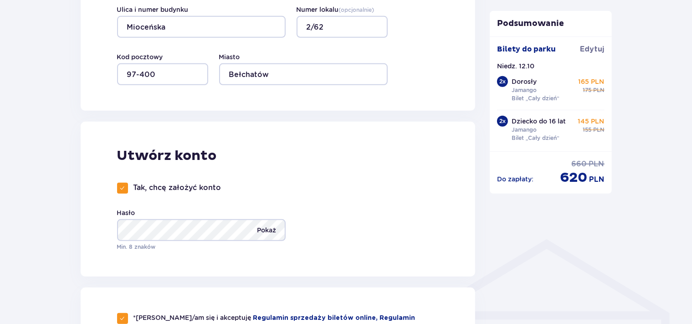
click at [272, 231] on p "Pokaż" at bounding box center [266, 230] width 19 height 22
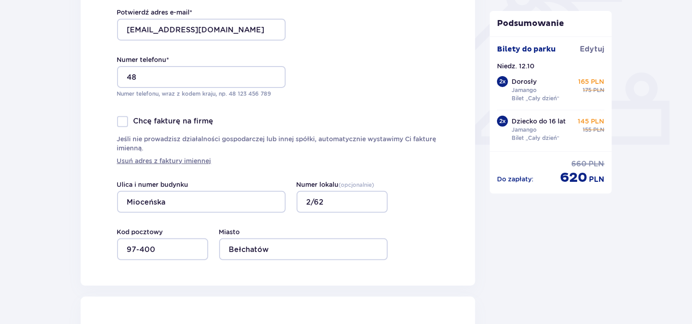
scroll to position [308, 0]
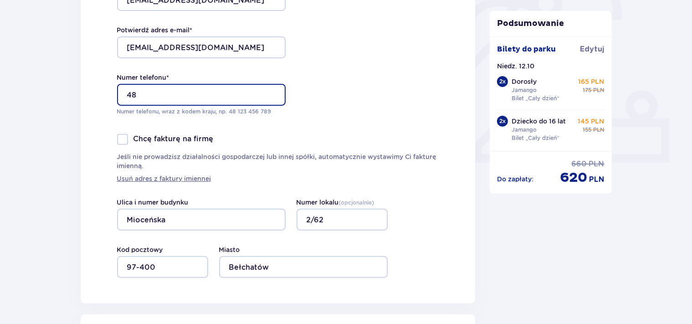
click at [201, 93] on input "48" at bounding box center [201, 95] width 169 height 22
click at [196, 93] on input "48 503160692" at bounding box center [201, 95] width 169 height 22
type input "48 503160692"
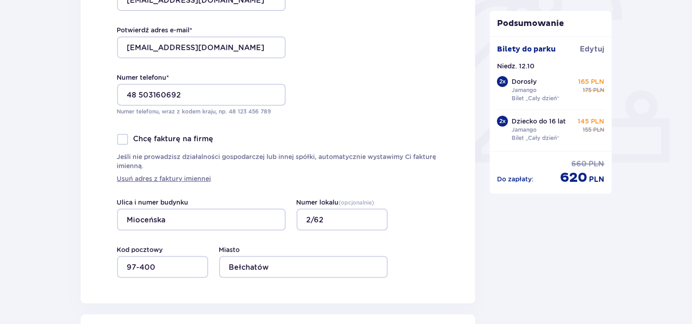
click at [180, 142] on p "Chcę fakturę na firmę" at bounding box center [174, 139] width 80 height 10
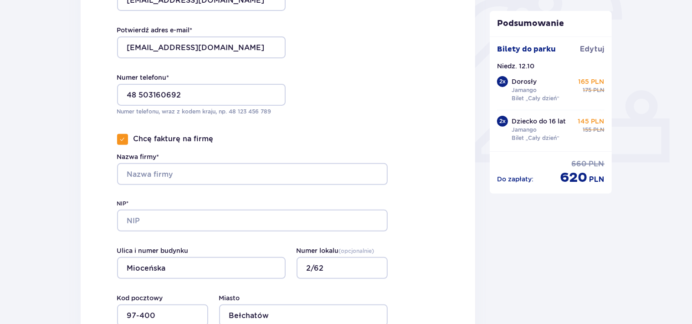
checkbox input "true"
type input "__-___"
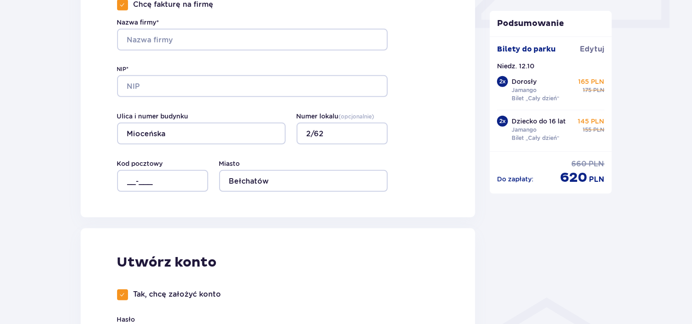
scroll to position [405, 0]
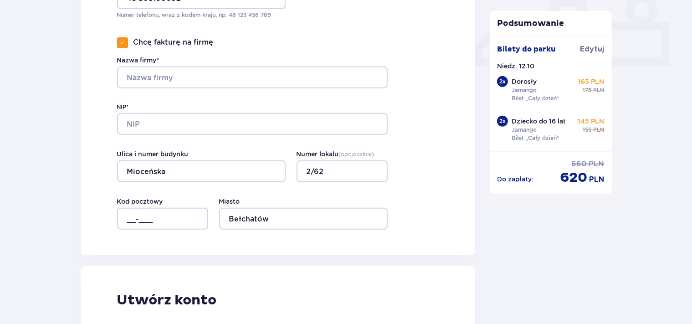
click at [153, 41] on p "Chcę fakturę na firmę" at bounding box center [174, 42] width 80 height 10
checkbox input "false"
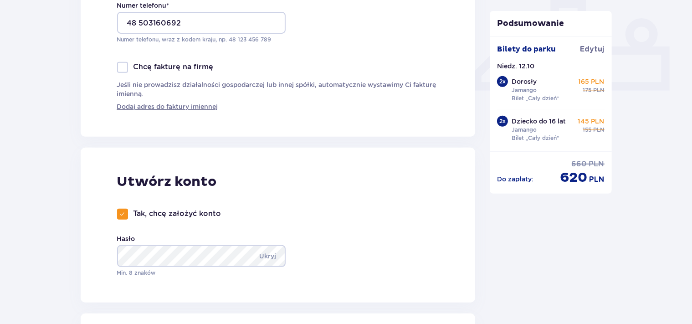
scroll to position [356, 0]
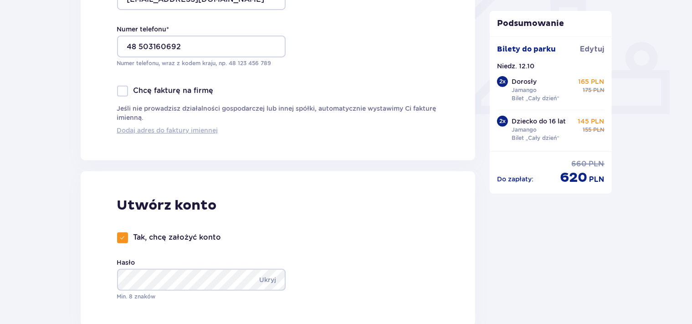
click at [183, 130] on span "Dodaj adres do faktury imiennej" at bounding box center [167, 130] width 101 height 9
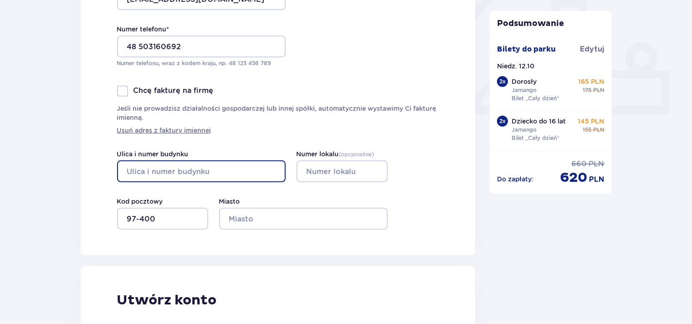
click at [163, 173] on input "Ulica i numer budynku" at bounding box center [201, 171] width 169 height 22
type input "Mioceńska"
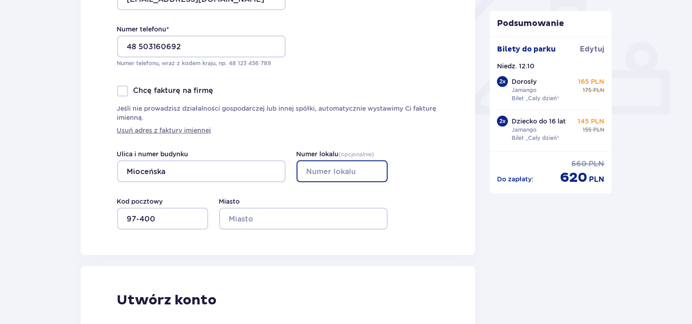
click at [317, 175] on input "Numer lokalu ( opcjonalnie )" at bounding box center [342, 171] width 91 height 22
type input "2/62"
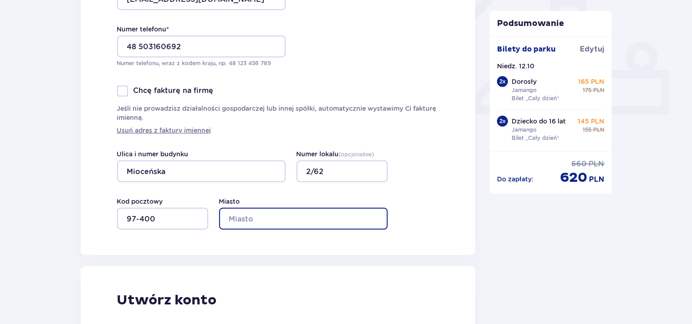
click at [271, 214] on input "Miasto" at bounding box center [303, 219] width 169 height 22
type input "Bełchatów"
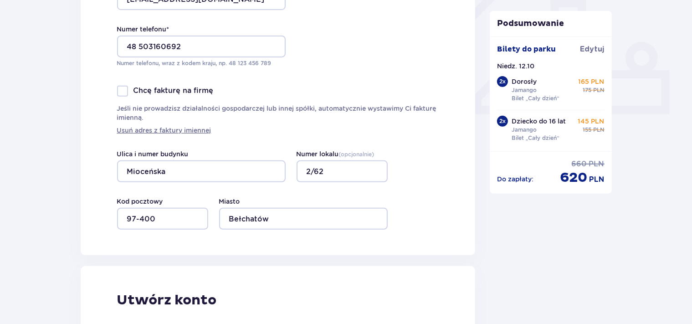
click at [298, 207] on div "Miasto Bełchatów" at bounding box center [303, 213] width 169 height 33
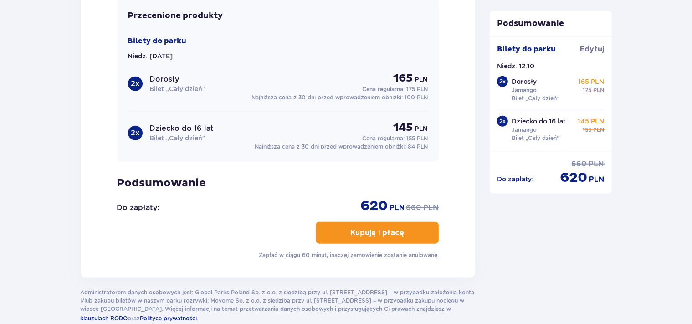
scroll to position [1059, 0]
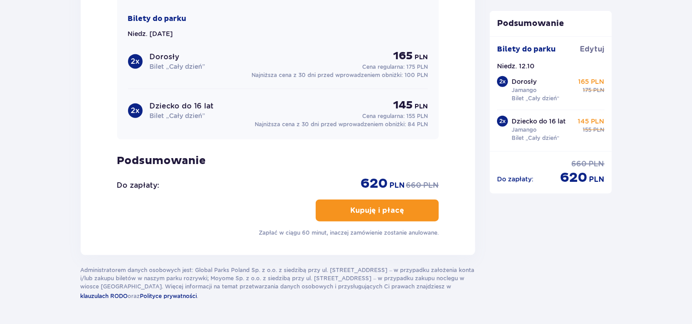
click at [414, 205] on button "Kupuję i płacę" at bounding box center [377, 211] width 123 height 22
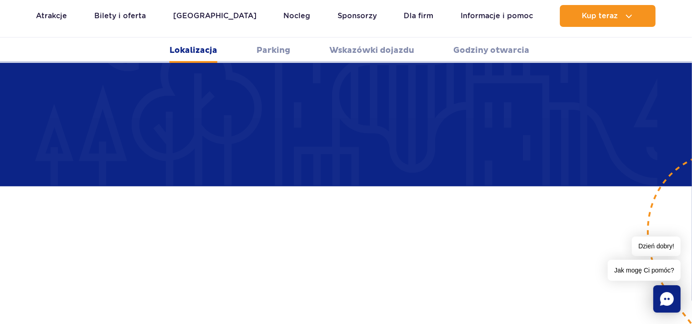
scroll to position [722, 0]
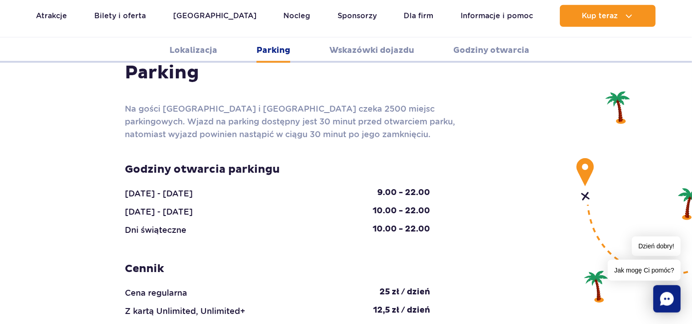
scroll to position [914, 0]
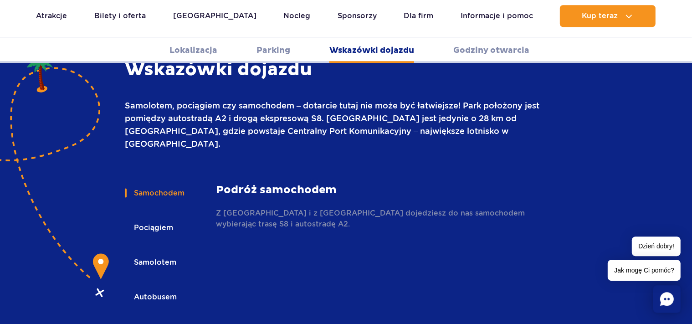
scroll to position [1251, 0]
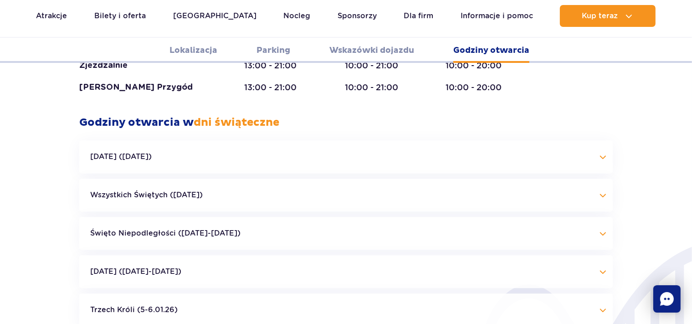
scroll to position [2021, 0]
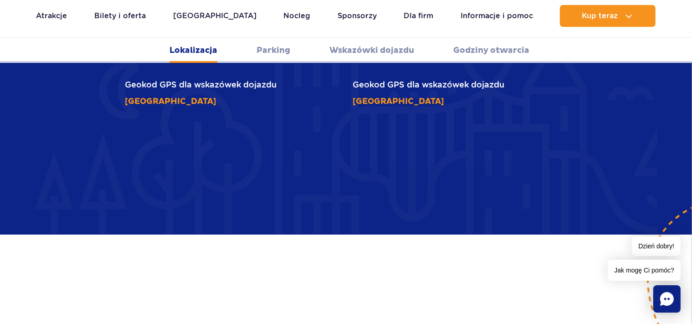
scroll to position [577, 0]
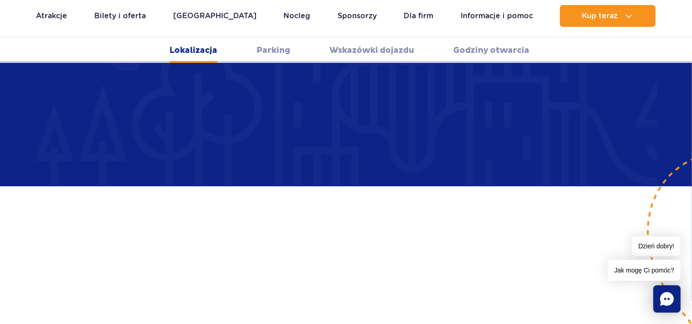
click at [402, 47] on link "Wskazówki dojazdu" at bounding box center [371, 50] width 85 height 25
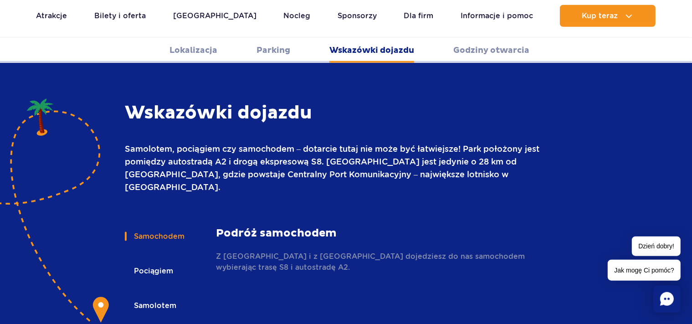
scroll to position [1261, 0]
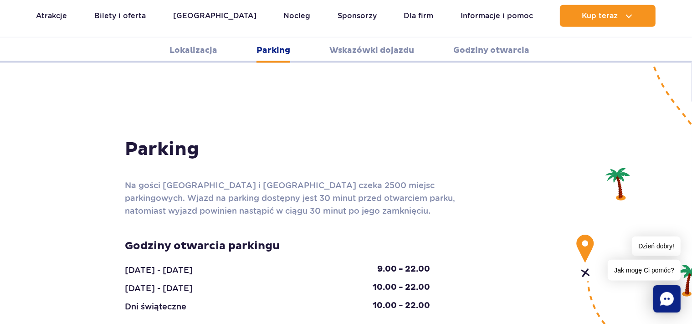
scroll to position [777, 0]
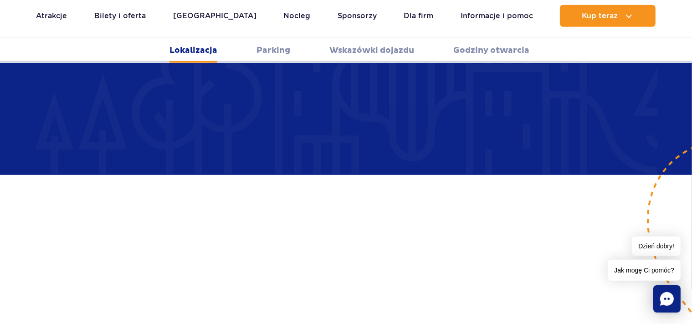
scroll to position [577, 0]
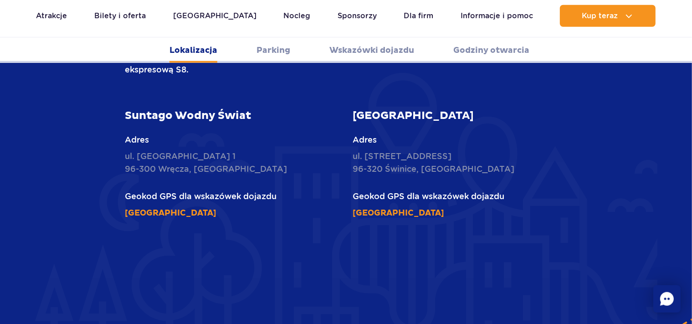
scroll to position [365, 0]
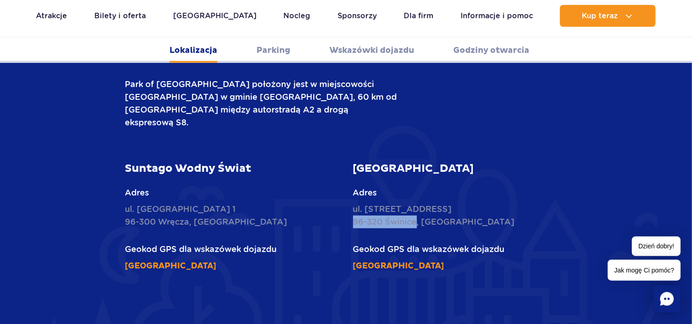
drag, startPoint x: 355, startPoint y: 198, endPoint x: 416, endPoint y: 202, distance: 60.7
click at [416, 203] on p "ul. Żukowska 57 96-320 Świnice, Polska" at bounding box center [460, 216] width 215 height 26
copy p "96-320 Świnice"
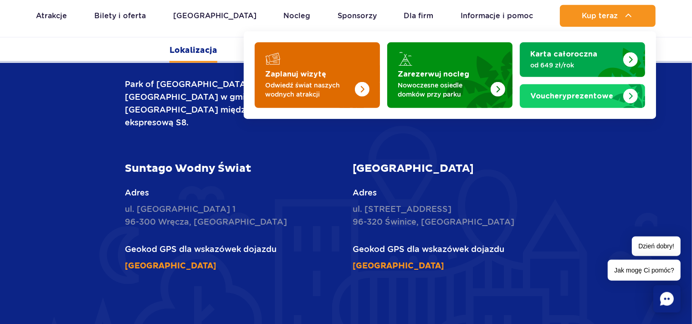
click at [324, 67] on img "Zaplanuj wizytę" at bounding box center [344, 72] width 72 height 71
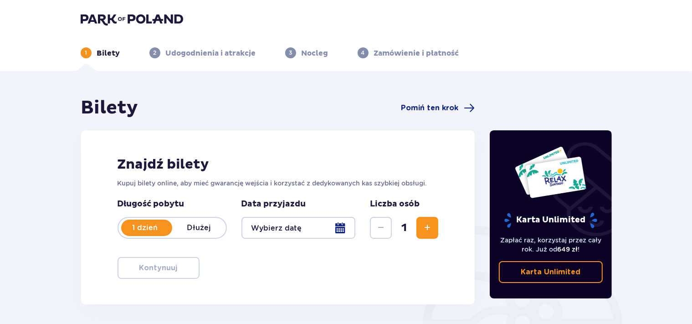
click at [338, 230] on div at bounding box center [299, 228] width 114 height 22
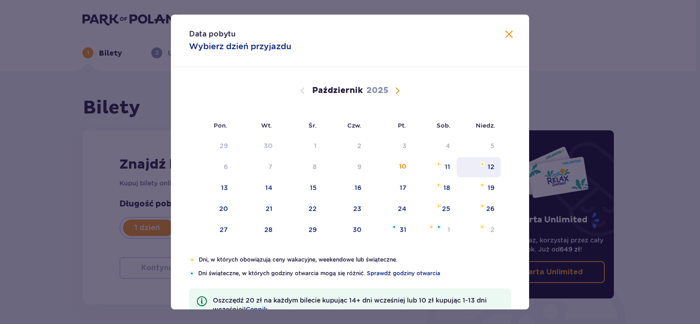
click at [483, 167] on div "12" at bounding box center [479, 167] width 44 height 20
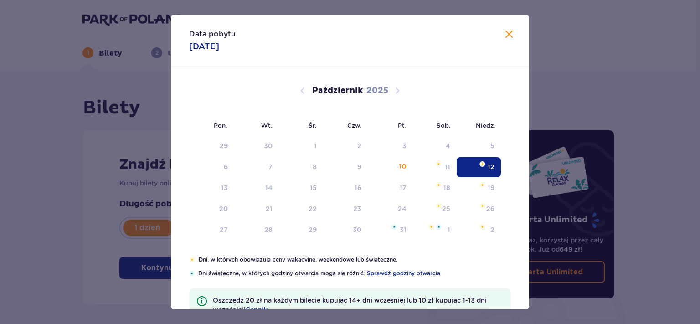
type input "[DATE]"
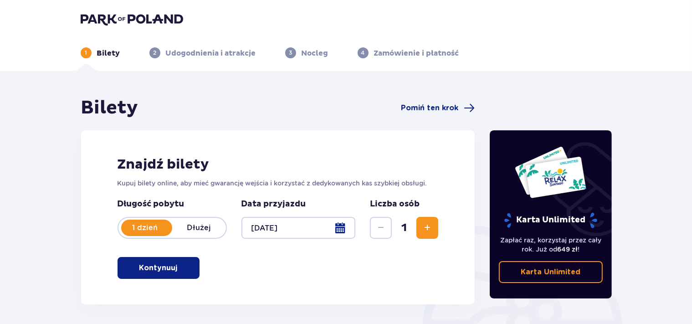
click at [433, 221] on button "Zwiększ" at bounding box center [428, 228] width 22 height 22
click at [432, 224] on span "Zwiększ" at bounding box center [427, 227] width 11 height 11
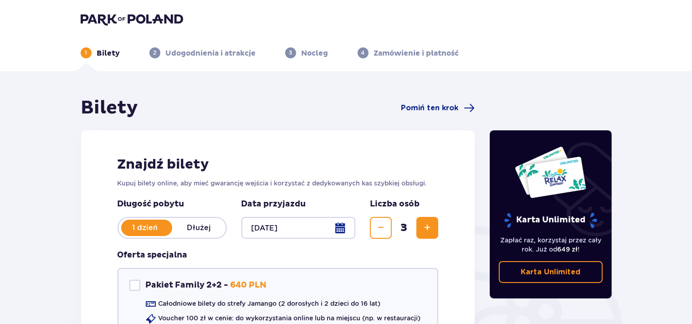
click at [432, 224] on span "Zwiększ" at bounding box center [427, 227] width 11 height 11
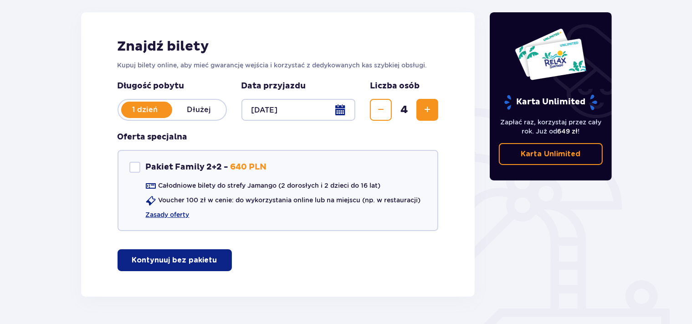
scroll to position [144, 0]
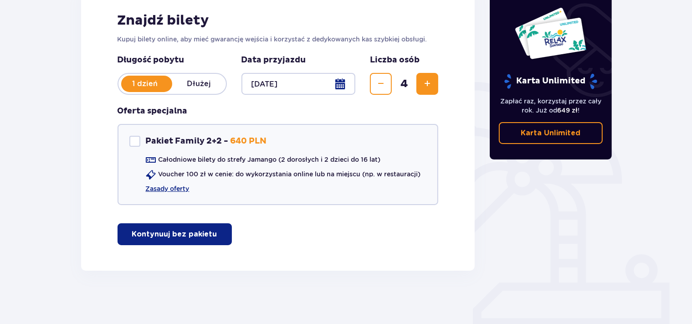
click at [169, 235] on p "Kontynuuj bez pakietu" at bounding box center [174, 234] width 85 height 10
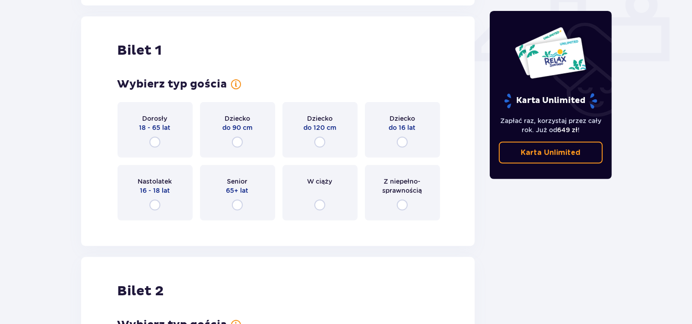
scroll to position [414, 0]
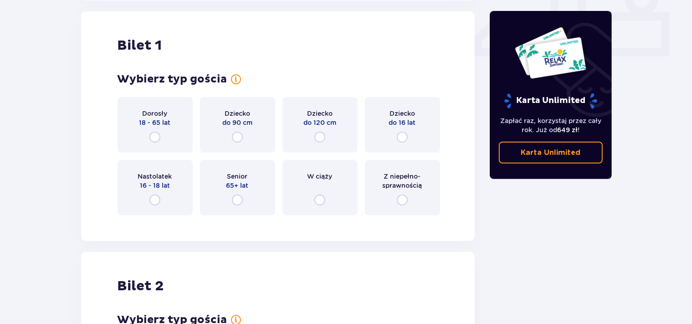
click at [156, 139] on input "radio" at bounding box center [154, 137] width 11 height 11
radio input "true"
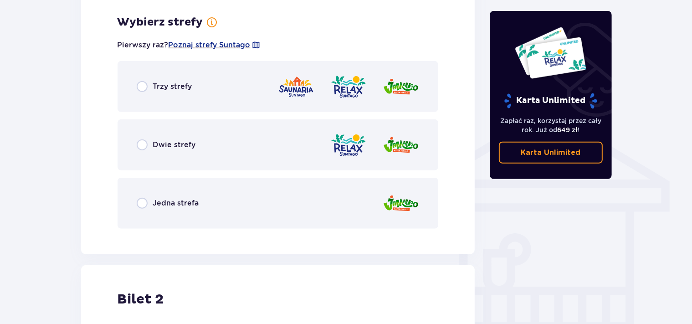
scroll to position [637, 0]
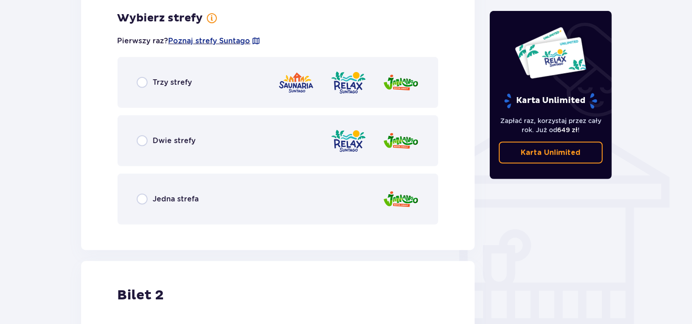
click at [210, 203] on div "Jedna strefa" at bounding box center [278, 199] width 321 height 51
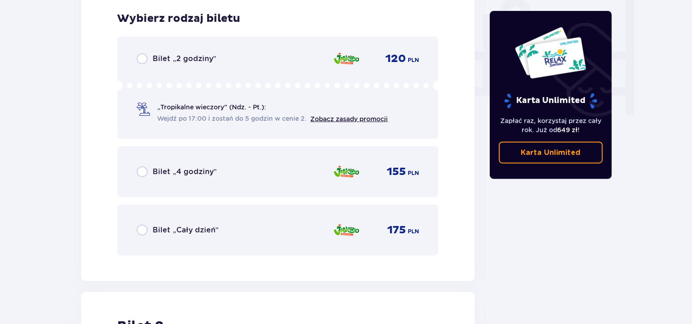
scroll to position [868, 0]
click at [205, 229] on span "Bilet „Cały dzień”" at bounding box center [186, 230] width 66 height 10
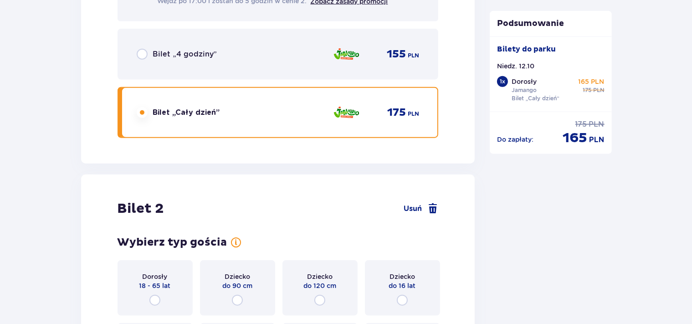
scroll to position [1148, 0]
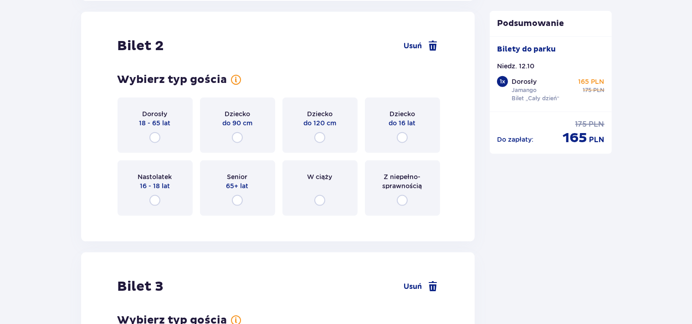
click at [158, 227] on div "Bilet 2 Usuń Wybierz typ gościa dla biletu o numerze 2 Dorosły 18 - 65 lat Dzie…" at bounding box center [278, 127] width 394 height 230
click at [156, 137] on input "radio" at bounding box center [154, 137] width 11 height 11
radio input "true"
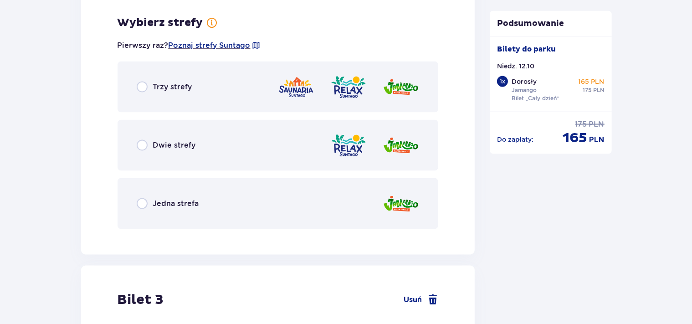
scroll to position [1370, 0]
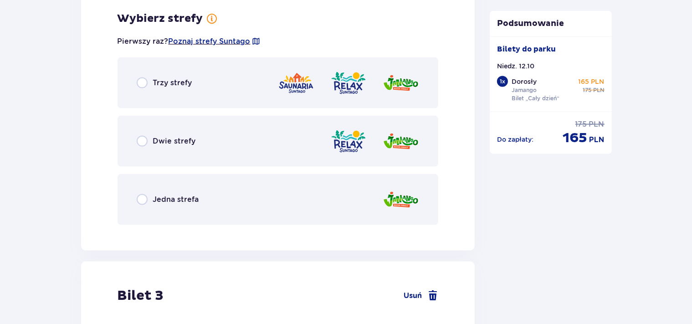
click at [194, 200] on span "Jedna strefa" at bounding box center [176, 200] width 46 height 10
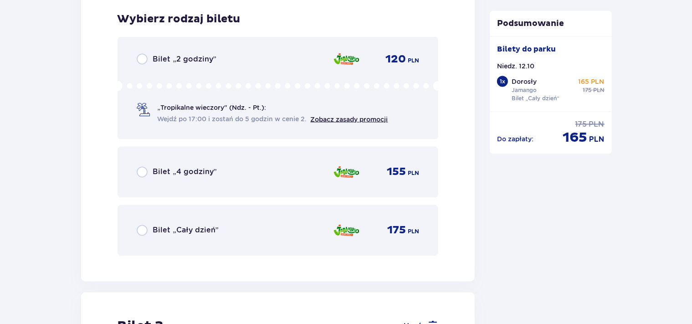
scroll to position [1602, 0]
click at [194, 225] on span "Bilet „Cały dzień”" at bounding box center [186, 230] width 66 height 10
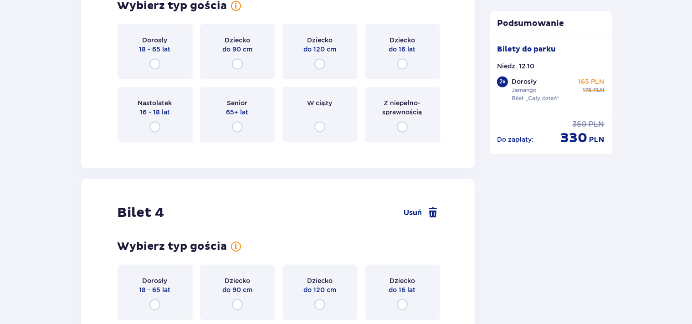
scroll to position [1938, 0]
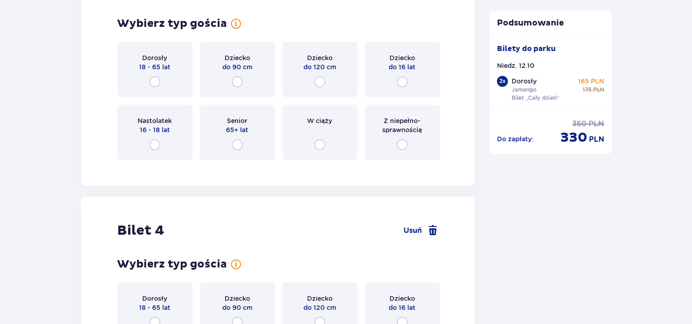
click at [402, 82] on input "radio" at bounding box center [402, 81] width 11 height 11
radio input "true"
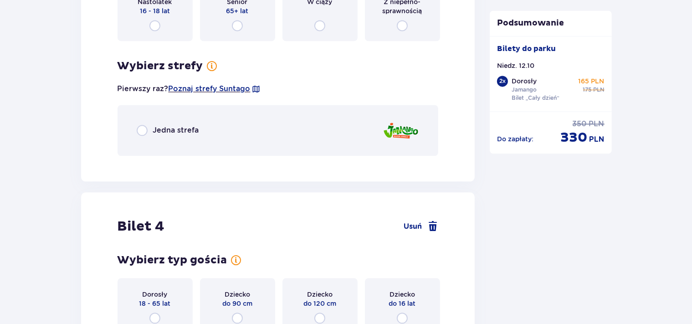
scroll to position [2056, 0]
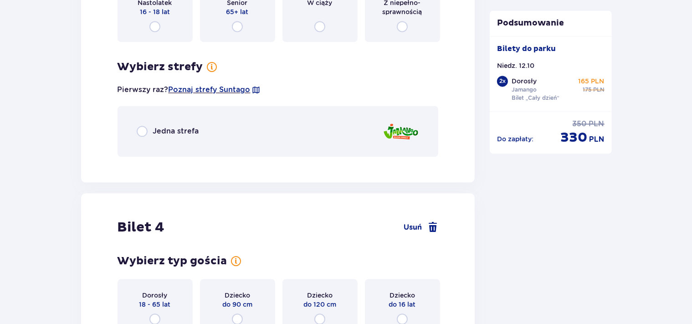
click at [265, 126] on div "Jedna strefa" at bounding box center [278, 131] width 321 height 51
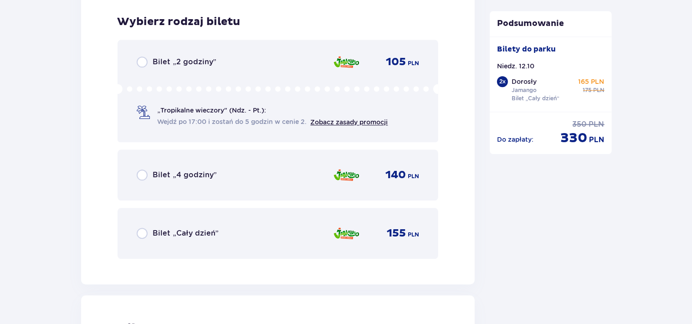
scroll to position [2219, 0]
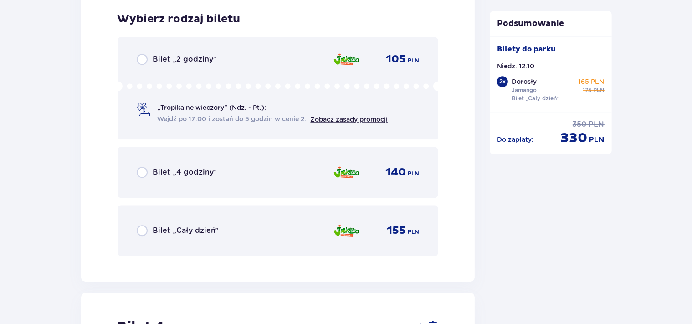
click at [211, 230] on span "Bilet „Cały dzień”" at bounding box center [186, 231] width 66 height 10
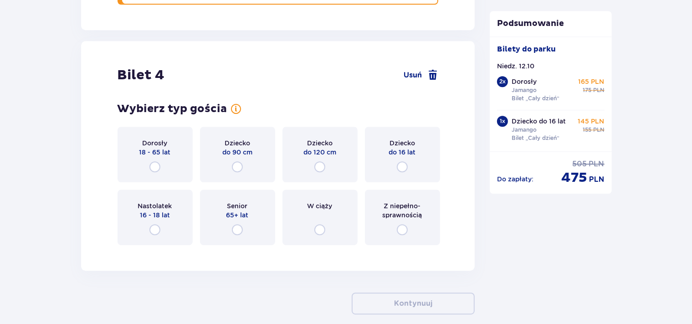
scroll to position [2499, 0]
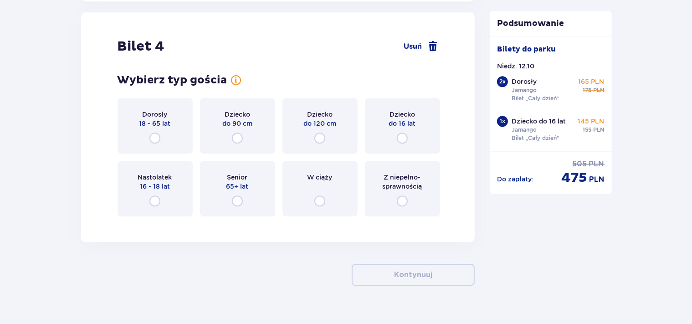
click at [401, 136] on input "radio" at bounding box center [402, 138] width 11 height 11
radio input "true"
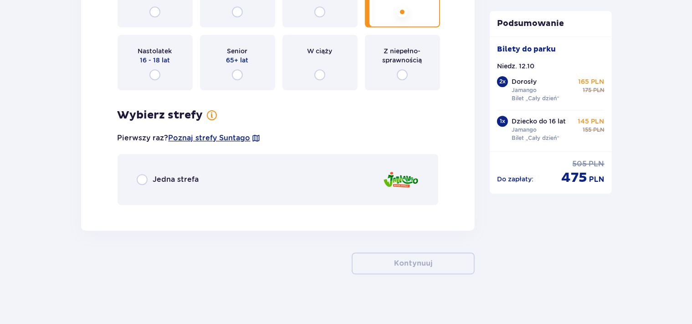
scroll to position [2629, 0]
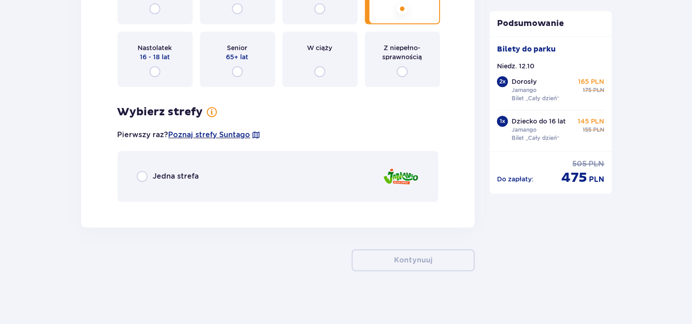
click at [174, 174] on span "Jedna strefa" at bounding box center [176, 176] width 46 height 10
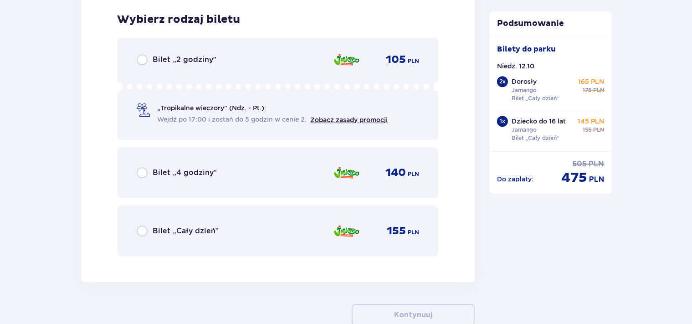
scroll to position [2836, 0]
click at [191, 232] on span "Bilet „Cały dzień”" at bounding box center [186, 231] width 66 height 10
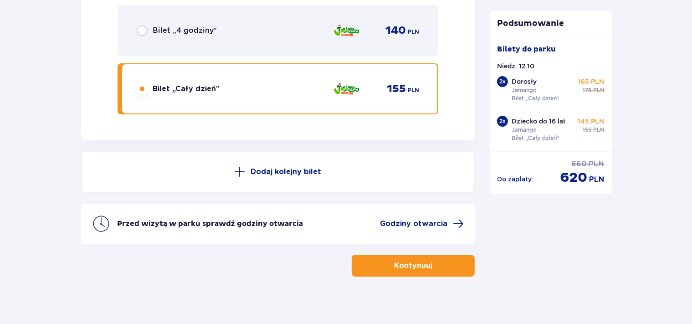
scroll to position [2983, 0]
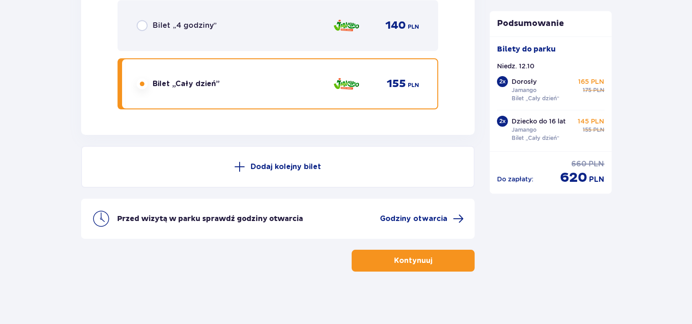
click at [410, 260] on p "Kontynuuj" at bounding box center [413, 261] width 38 height 10
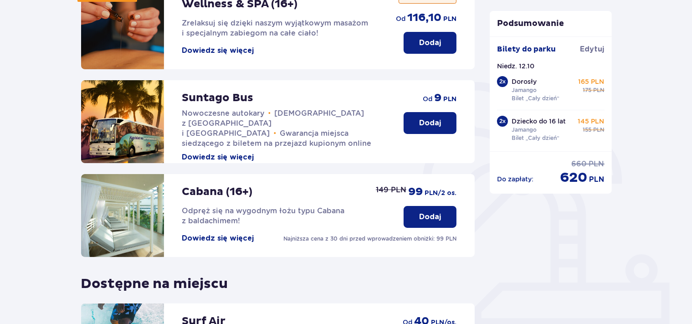
scroll to position [293, 0]
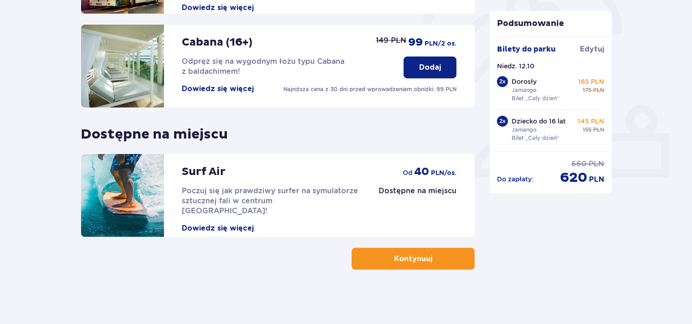
click at [430, 259] on span "button" at bounding box center [434, 258] width 11 height 11
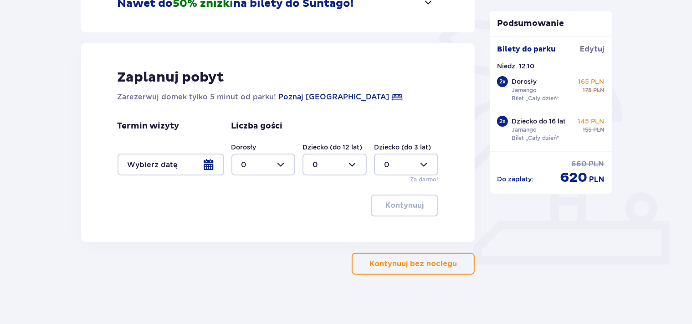
scroll to position [211, 0]
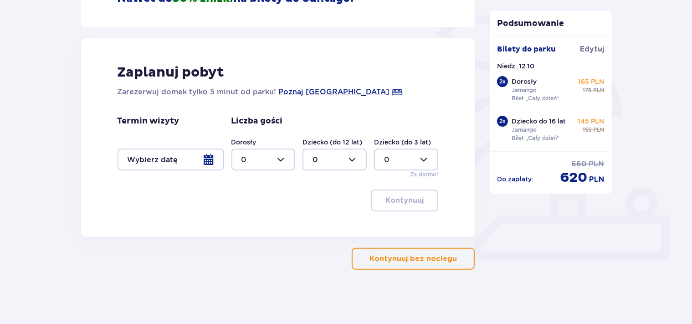
click at [422, 262] on p "Kontynuuj bez noclegu" at bounding box center [413, 259] width 87 height 10
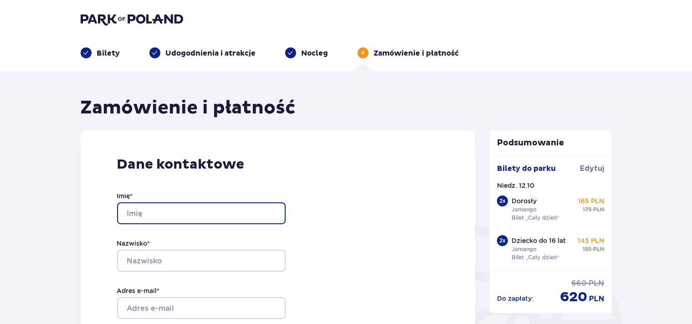
click at [154, 210] on input "Imię *" at bounding box center [201, 213] width 169 height 22
type input "Slawomir"
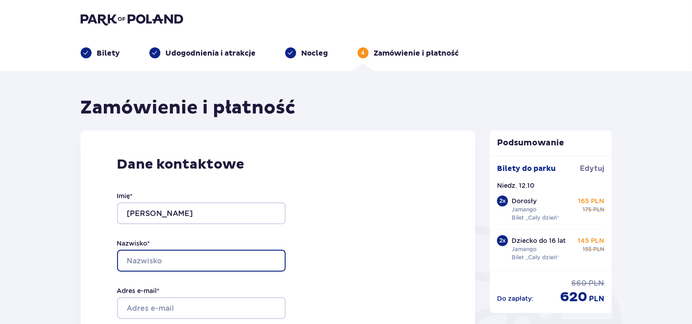
click at [161, 260] on input "Nazwisko *" at bounding box center [201, 261] width 169 height 22
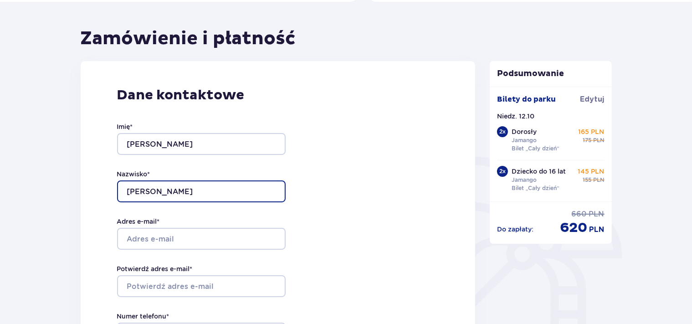
scroll to position [96, 0]
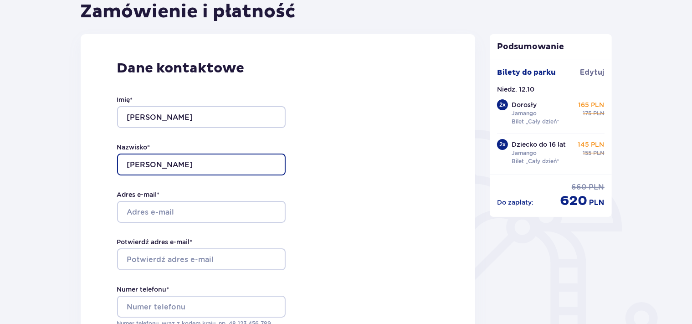
type input "[PERSON_NAME]"
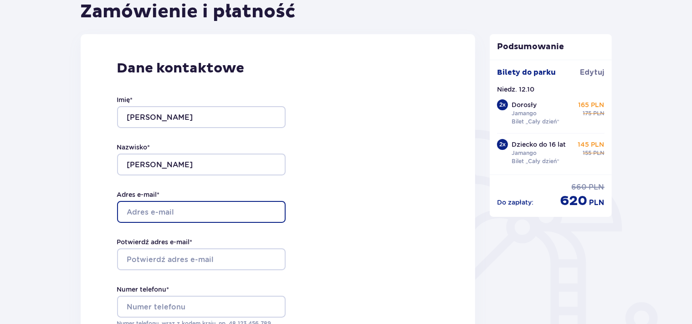
click at [156, 212] on input "Adres e-mail *" at bounding box center [201, 212] width 169 height 22
type input "[EMAIL_ADDRESS][DOMAIN_NAME]"
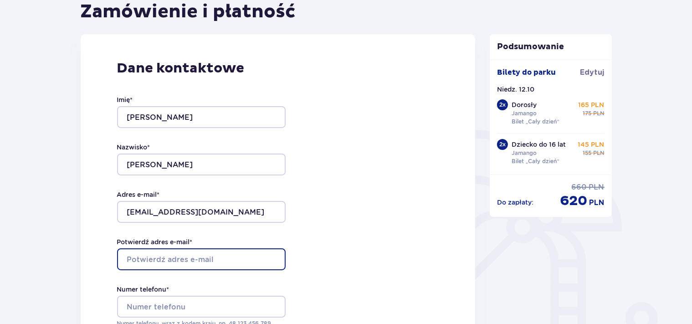
click at [178, 252] on input "Potwierdź adres e-mail *" at bounding box center [201, 259] width 169 height 22
click at [218, 261] on input "[EMAIL_ADDRESS][DOMAIN_NAME]" at bounding box center [201, 259] width 169 height 22
type input "[EMAIL_ADDRESS][DOMAIN_NAME]"
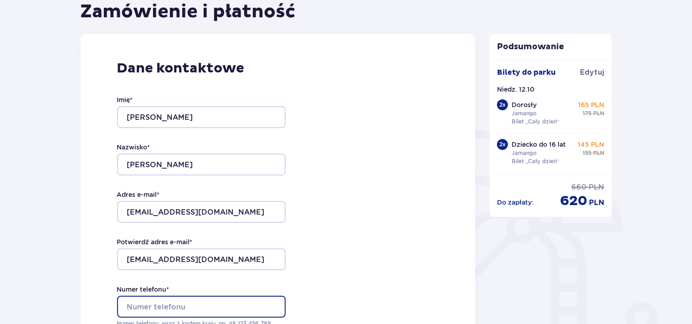
click at [198, 305] on input "Numer telefonu *" at bounding box center [201, 307] width 169 height 22
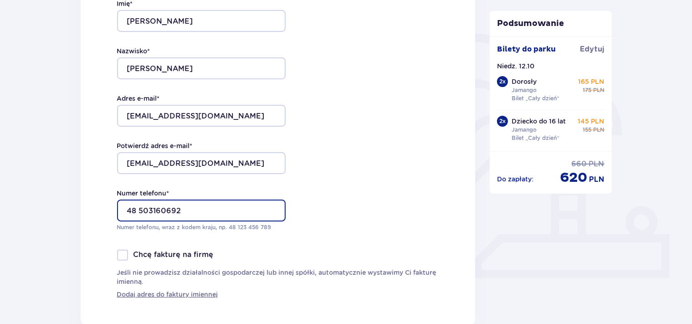
scroll to position [241, 0]
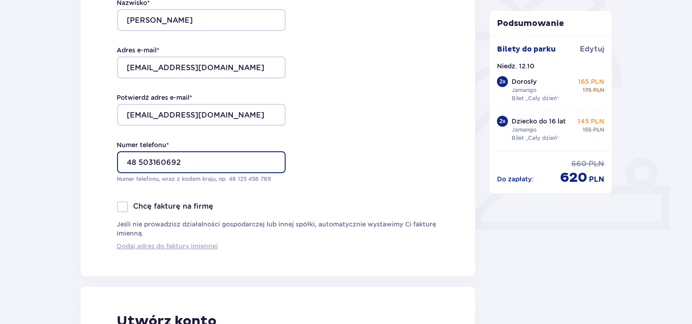
type input "48 503160692"
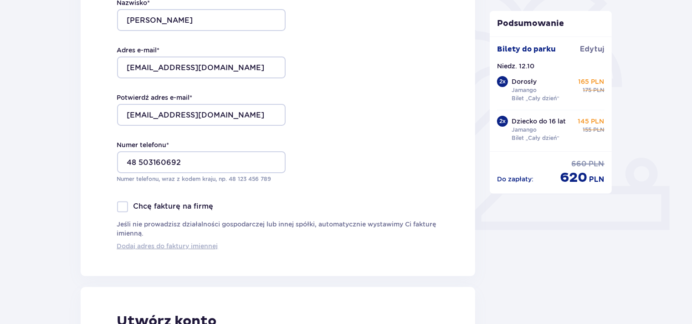
click at [167, 245] on span "Dodaj adres do faktury imiennej" at bounding box center [167, 246] width 101 height 9
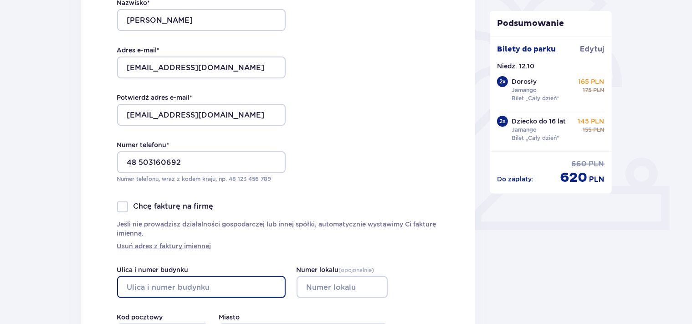
click at [157, 287] on input "Ulica i numer budynku" at bounding box center [201, 287] width 169 height 22
type input "Mioceńska"
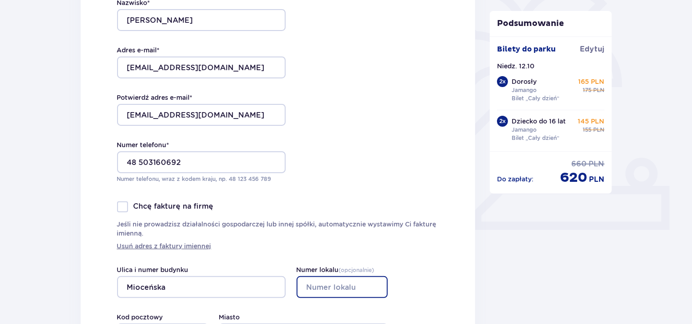
click at [330, 291] on input "Numer lokalu ( opcjonalnie )" at bounding box center [342, 287] width 91 height 22
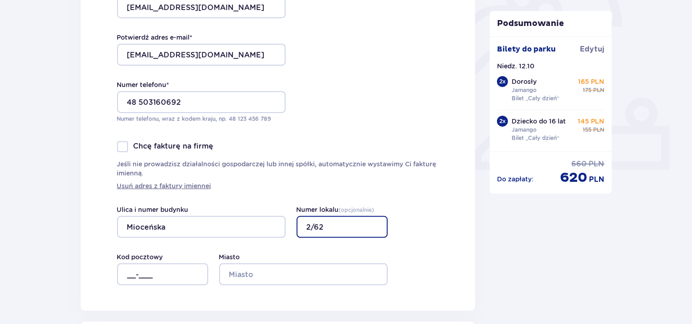
scroll to position [337, 0]
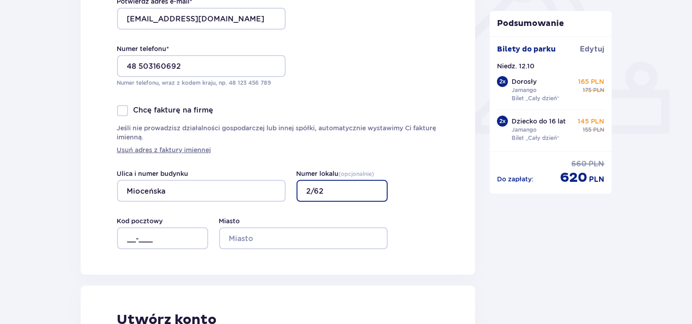
type input "2/62"
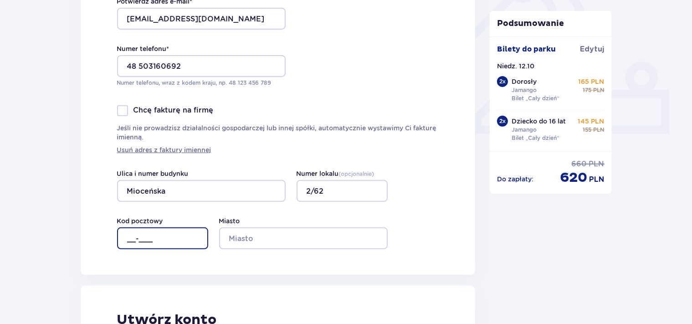
click at [130, 241] on input "__-___" at bounding box center [162, 238] width 91 height 22
type input "97-400"
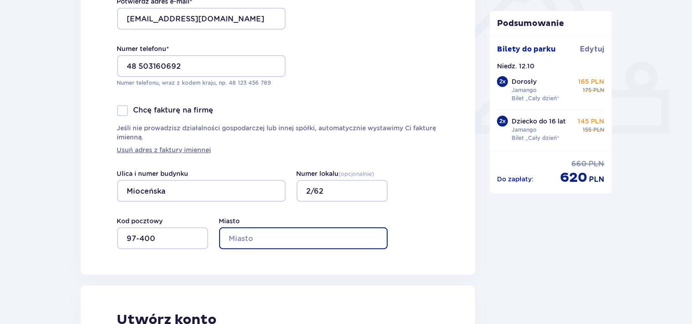
click at [259, 233] on input "Miasto" at bounding box center [303, 238] width 169 height 22
click at [318, 239] on input "Bełchatów" at bounding box center [303, 238] width 169 height 22
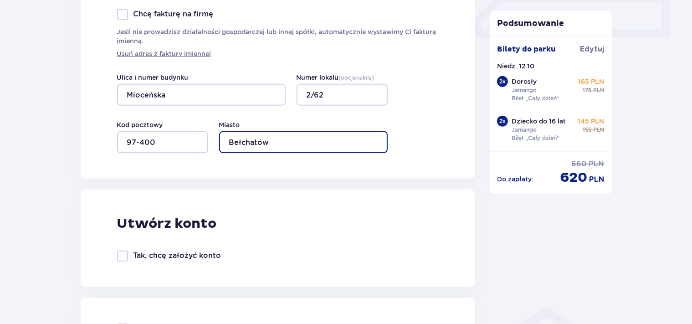
scroll to position [481, 0]
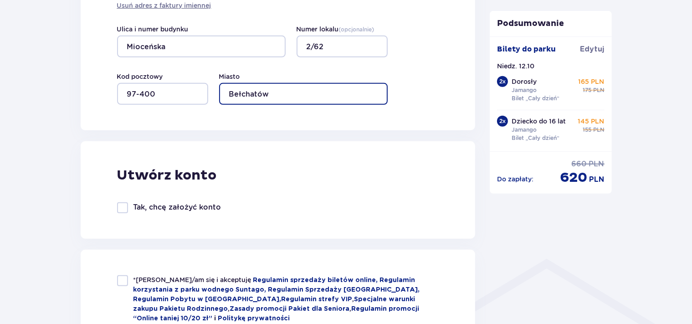
type input "Bełchatów"
click at [122, 206] on div at bounding box center [122, 207] width 11 height 11
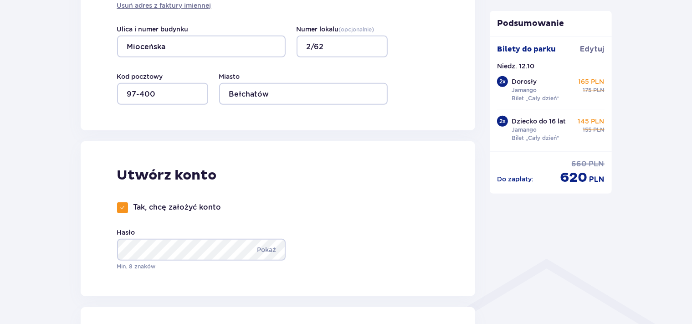
click at [125, 209] on span at bounding box center [122, 207] width 5 height 5
checkbox input "false"
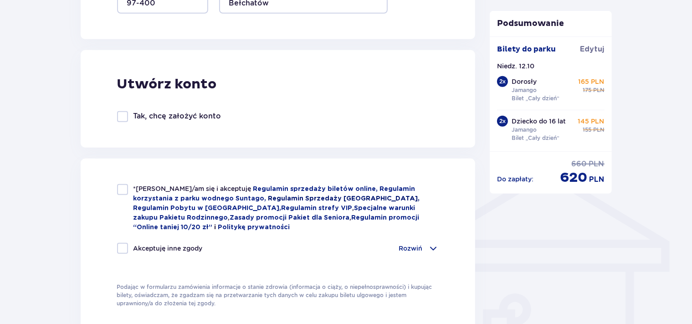
scroll to position [577, 0]
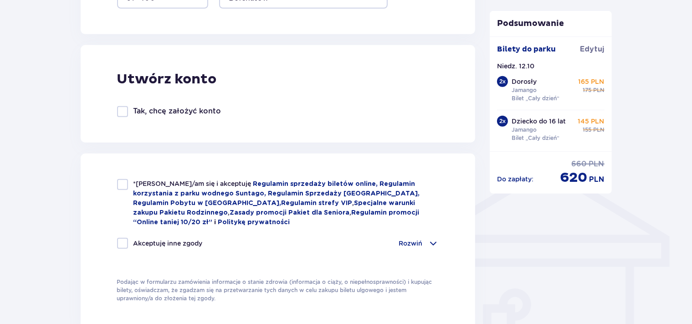
click at [125, 185] on div at bounding box center [122, 184] width 11 height 11
checkbox input "true"
click at [122, 240] on div at bounding box center [122, 243] width 11 height 11
checkbox input "true"
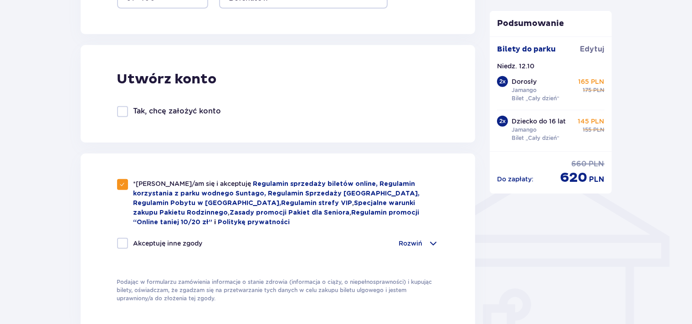
checkbox input "true"
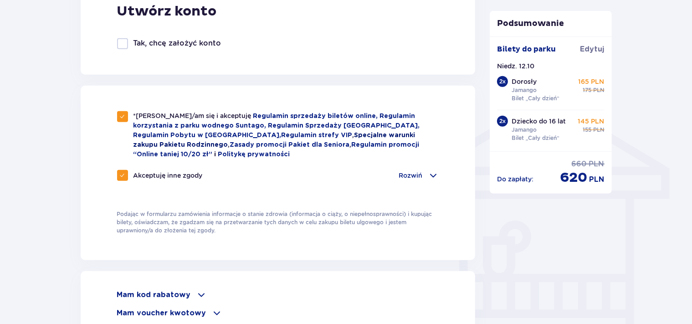
scroll to position [529, 0]
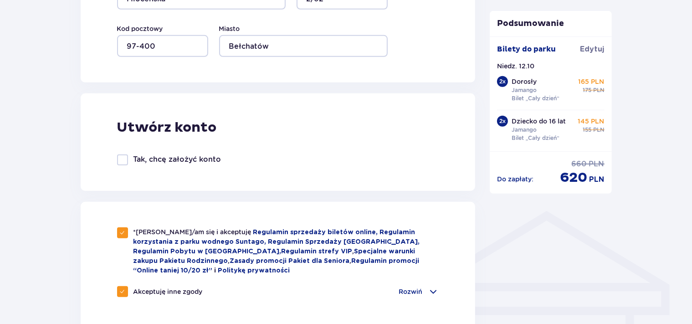
click at [128, 160] on div at bounding box center [122, 159] width 11 height 11
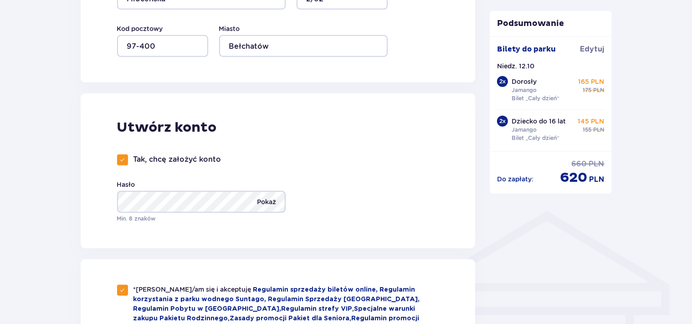
click at [273, 204] on p "Pokaż" at bounding box center [266, 202] width 19 height 22
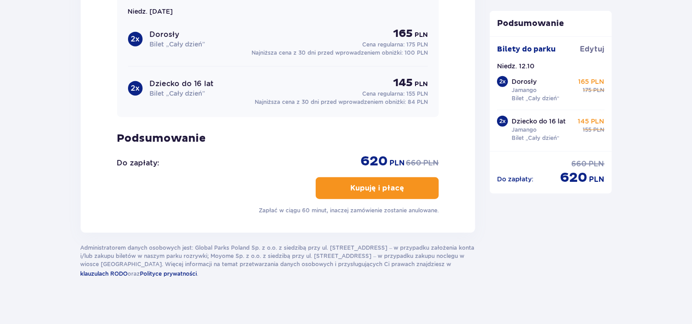
scroll to position [1087, 0]
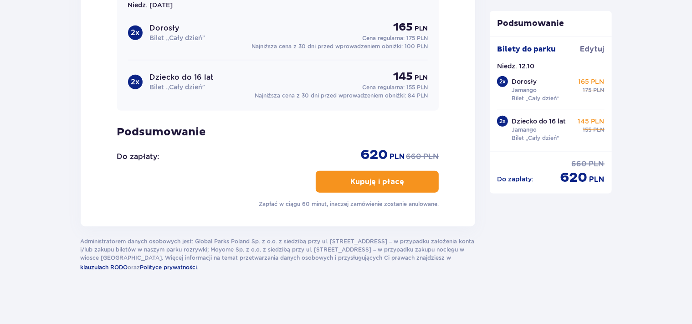
click at [394, 183] on p "Kupuję i płacę" at bounding box center [377, 182] width 54 height 10
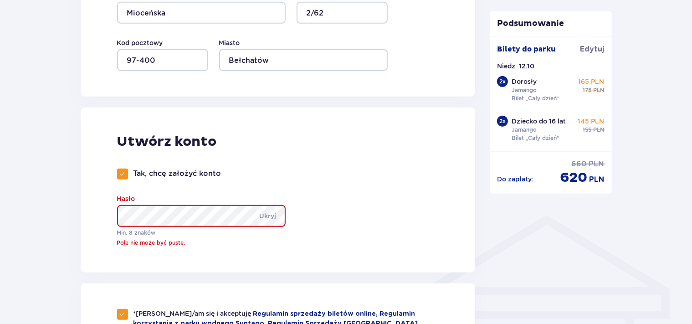
scroll to position [540, 0]
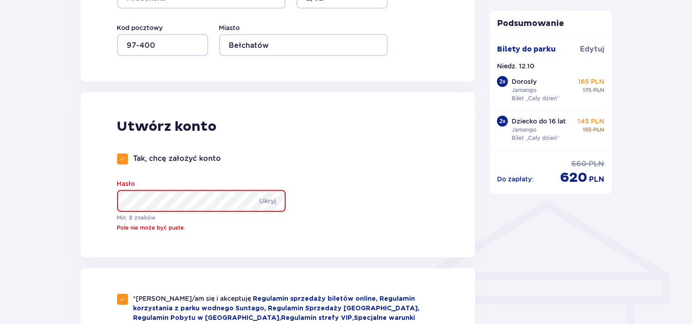
click at [123, 157] on span at bounding box center [122, 158] width 5 height 5
checkbox input "false"
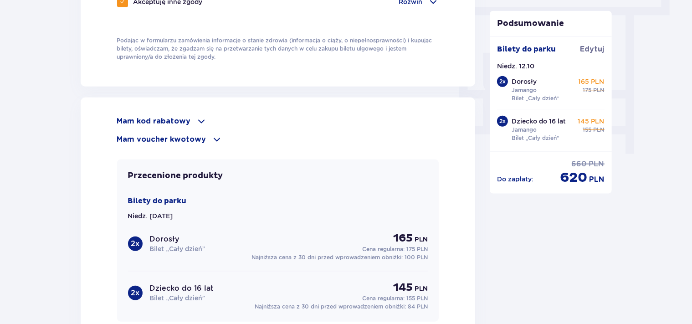
scroll to position [973, 0]
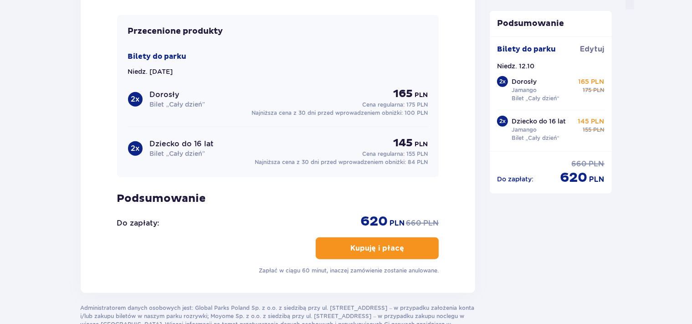
click at [403, 245] on span "button" at bounding box center [406, 248] width 11 height 11
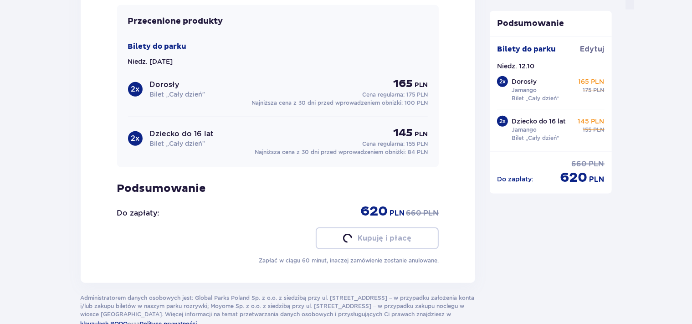
scroll to position [963, 0]
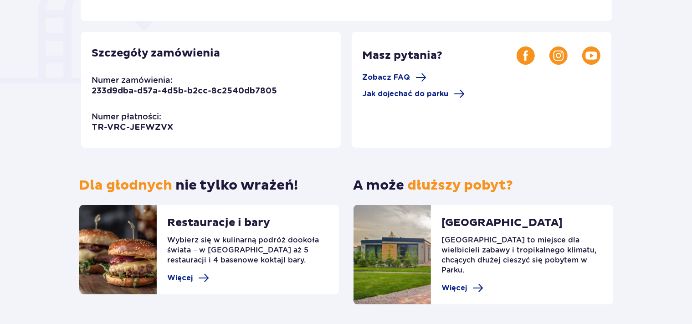
scroll to position [96, 0]
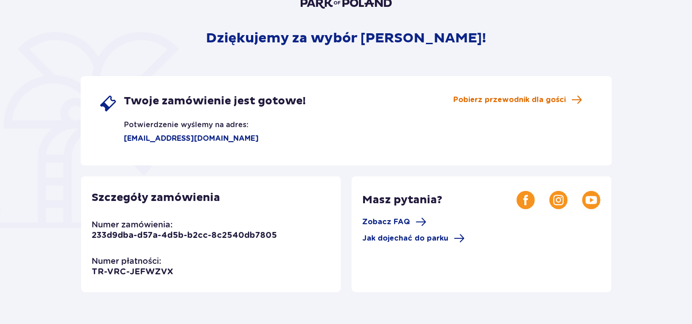
click at [530, 99] on span "Pobierz przewodnik dla gości" at bounding box center [510, 100] width 113 height 10
click at [532, 100] on span "Pobierz przewodnik dla gości" at bounding box center [510, 100] width 113 height 10
